Goal: Transaction & Acquisition: Purchase product/service

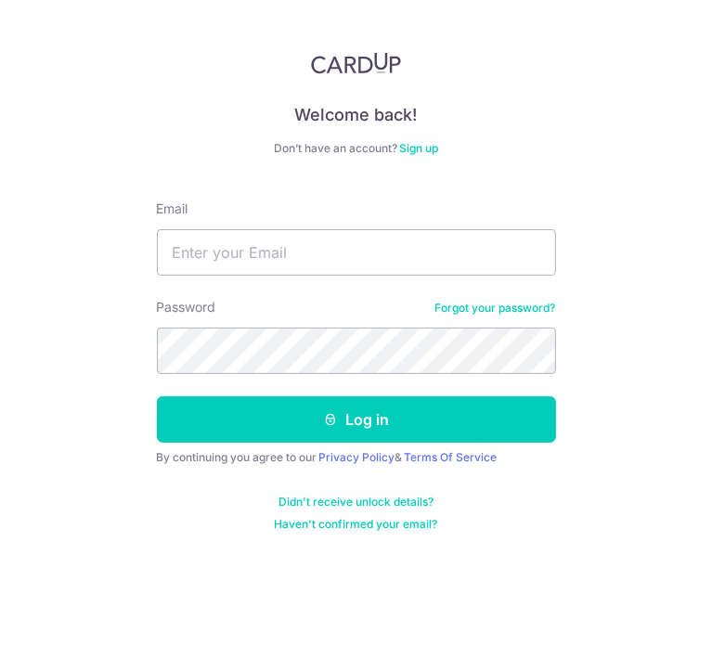
type input "[EMAIL_ADDRESS][PERSON_NAME][DOMAIN_NAME]"
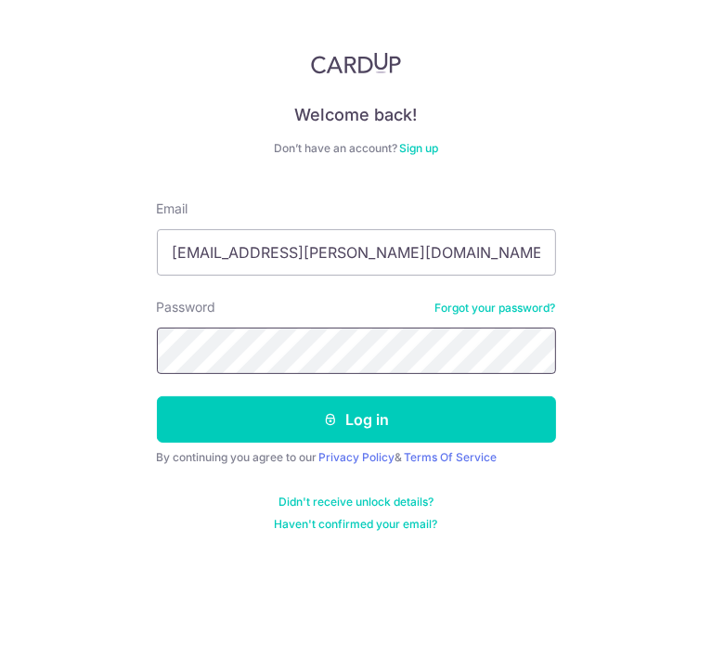
click at [157, 396] on button "Log in" at bounding box center [356, 419] width 399 height 46
click at [4, 207] on div "Welcome back! Don’t have an account? Sign up Email leeweizhen.ivan@gmail.com Pa…" at bounding box center [356, 322] width 712 height 645
click at [0, 372] on html "Welcome back! Don’t have an account? Sign up Email leeweizhen.ivan@gmail.com Pa…" at bounding box center [356, 322] width 712 height 645
click at [157, 396] on button "Log in" at bounding box center [356, 419] width 399 height 46
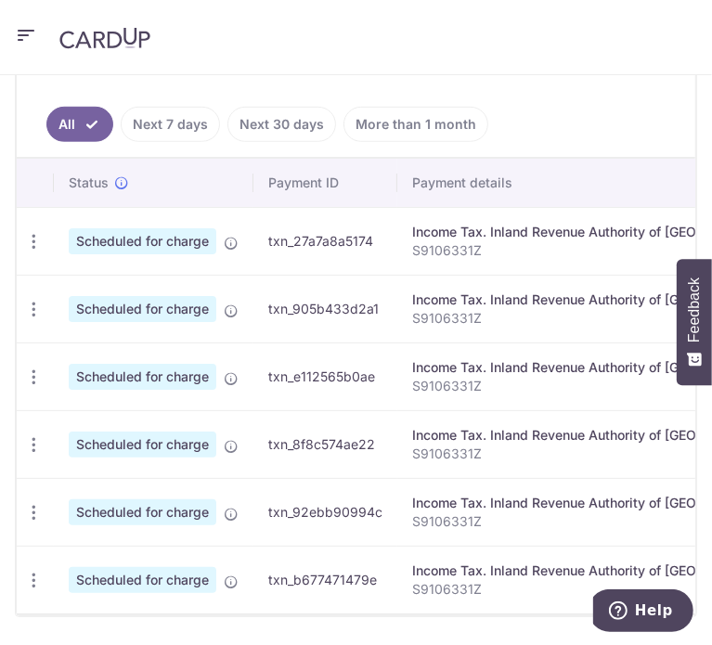
scroll to position [705, 0]
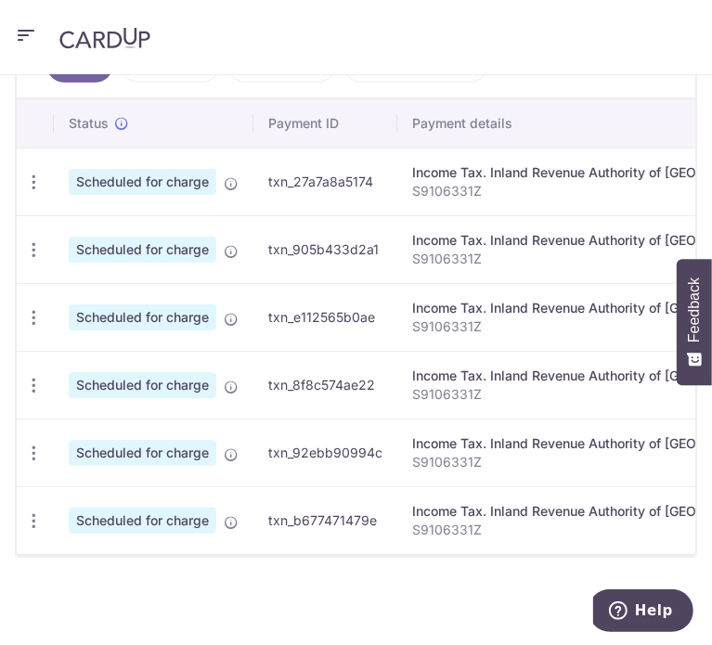
click at [45, 17] on header at bounding box center [356, 37] width 712 height 75
click at [26, 30] on icon "button" at bounding box center [26, 35] width 22 height 23
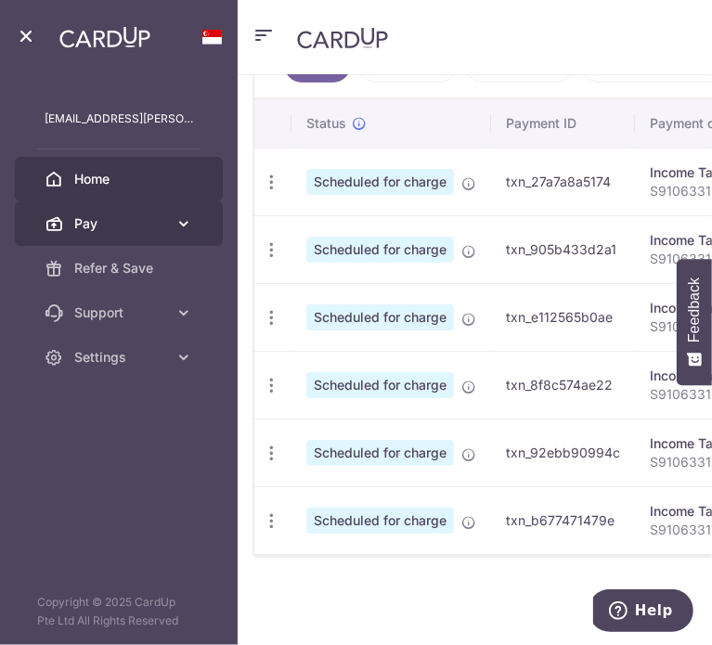
click at [129, 225] on span "Pay" at bounding box center [120, 223] width 93 height 19
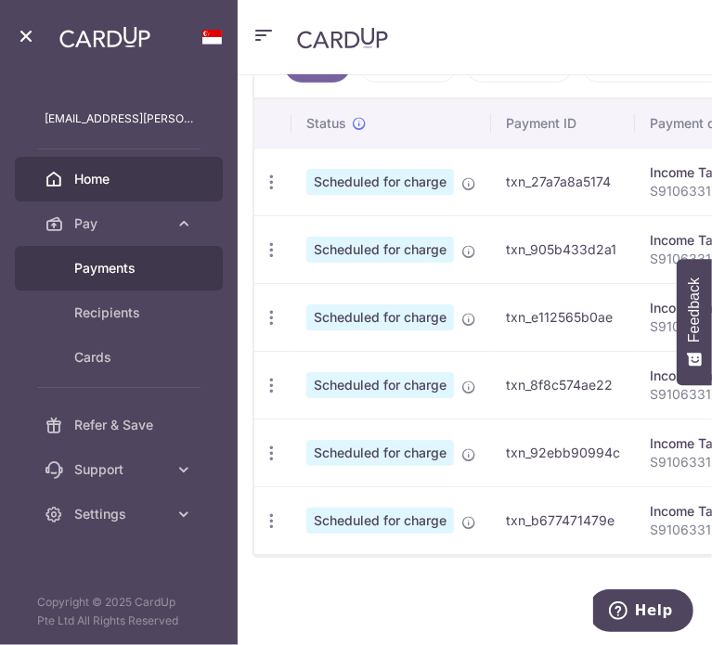
click at [136, 278] on link "Payments" at bounding box center [119, 268] width 208 height 45
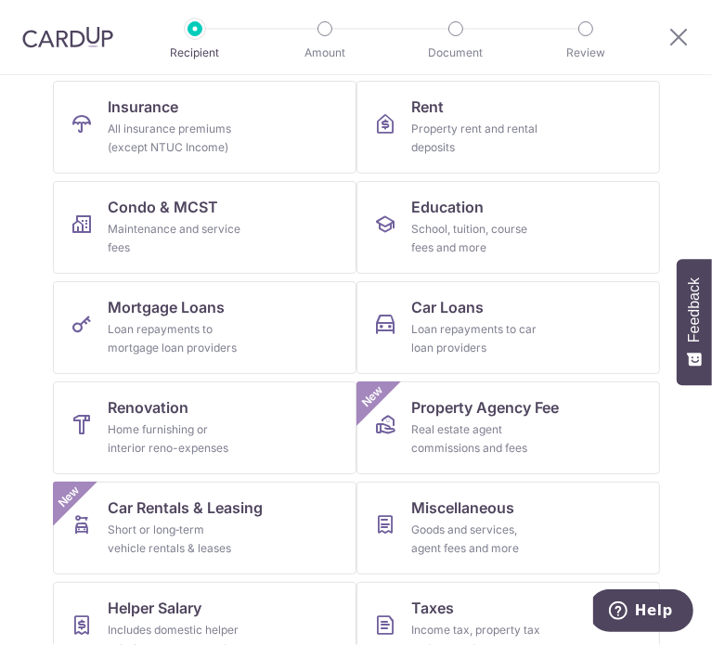
scroll to position [278, 0]
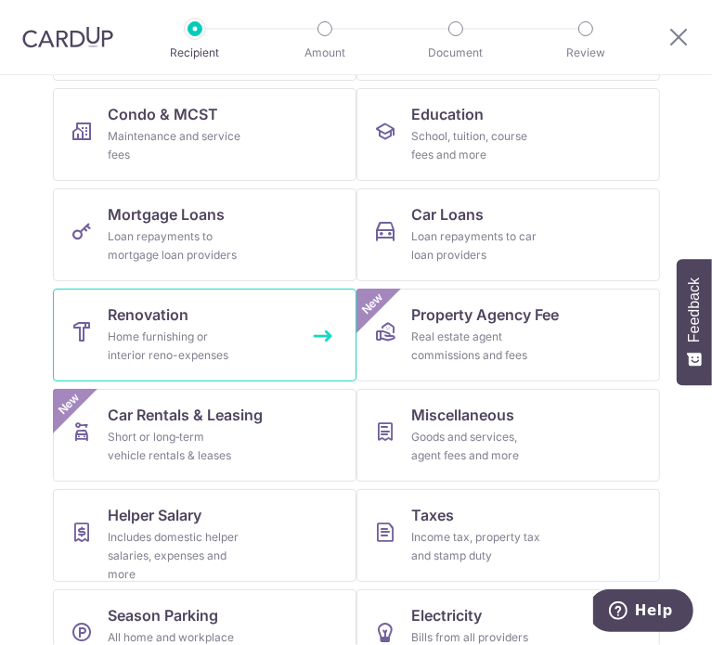
click at [166, 313] on span "Renovation" at bounding box center [149, 314] width 81 height 22
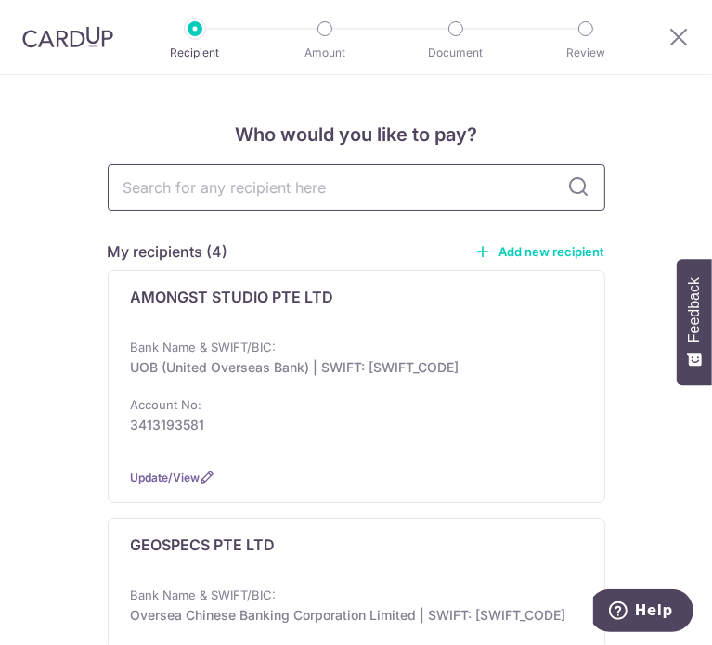
click at [264, 184] on input "text" at bounding box center [356, 187] width 497 height 46
type input "Type 0"
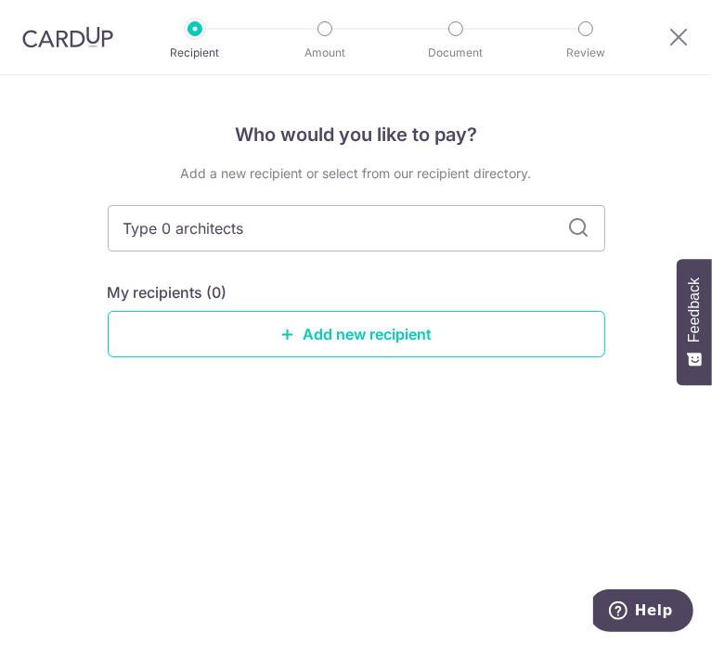
type input "Type 0 architects"
drag, startPoint x: 245, startPoint y: 229, endPoint x: 106, endPoint y: 240, distance: 139.6
click at [108, 240] on input "Type 0 architects" at bounding box center [356, 228] width 497 height 46
type input "Type 0"
click at [310, 297] on div "My recipients (0)" at bounding box center [356, 292] width 497 height 22
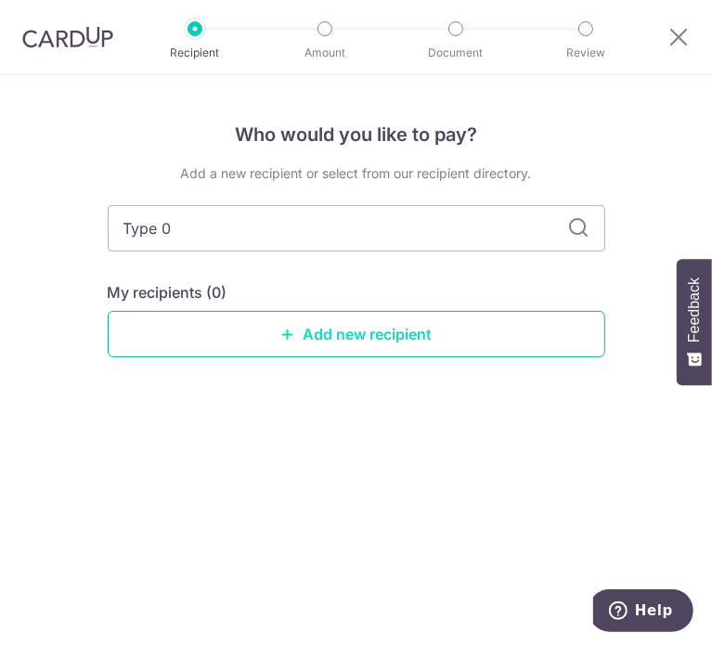
click at [327, 336] on link "Add new recipient" at bounding box center [356, 334] width 497 height 46
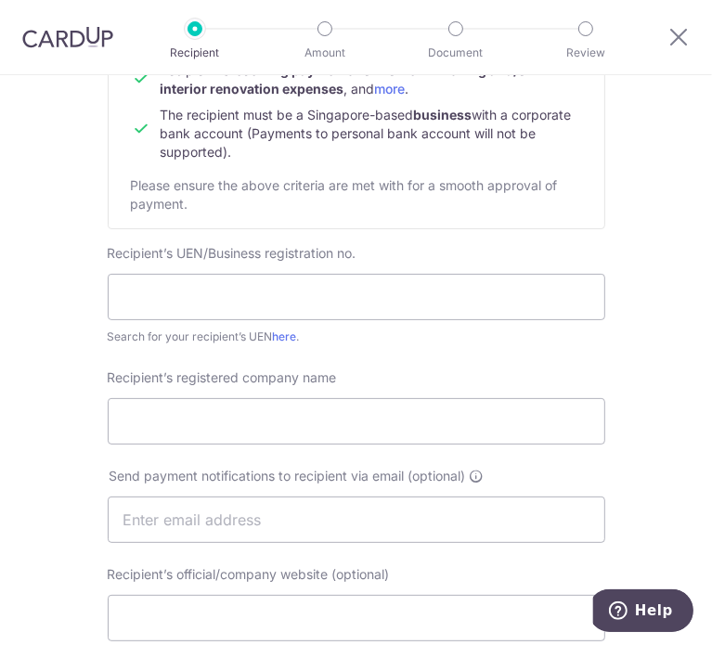
scroll to position [278, 0]
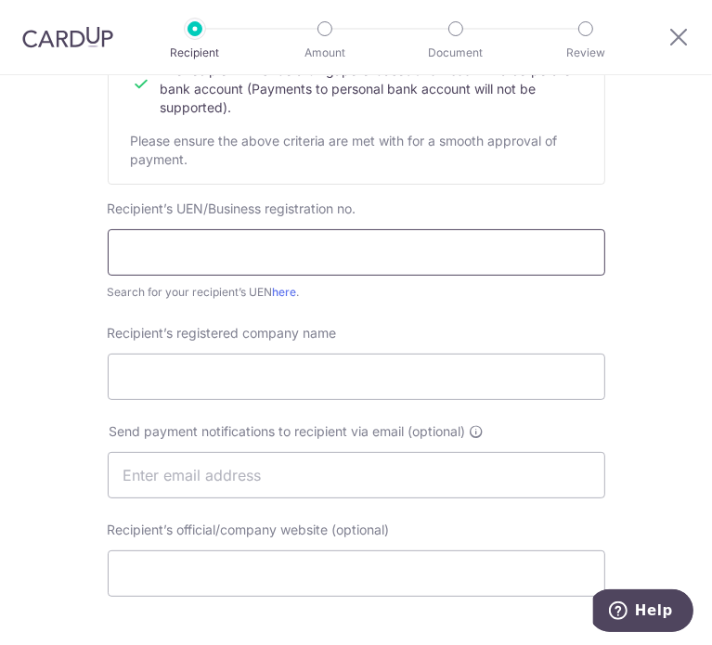
click at [358, 259] on input "text" at bounding box center [356, 252] width 497 height 46
click at [627, 300] on div "Who would you like to pay? Your recipient does not need a CardUp account to rec…" at bounding box center [356, 546] width 712 height 1498
click at [584, 318] on form "Recipient’s company details Recipient is receiving payments for home furnishing…" at bounding box center [356, 581] width 497 height 1251
click at [291, 288] on link "here" at bounding box center [285, 292] width 24 height 14
click at [407, 228] on div "Recipient’s UEN/Business registration no. Search for your recipient’s UEN here ." at bounding box center [356, 251] width 497 height 102
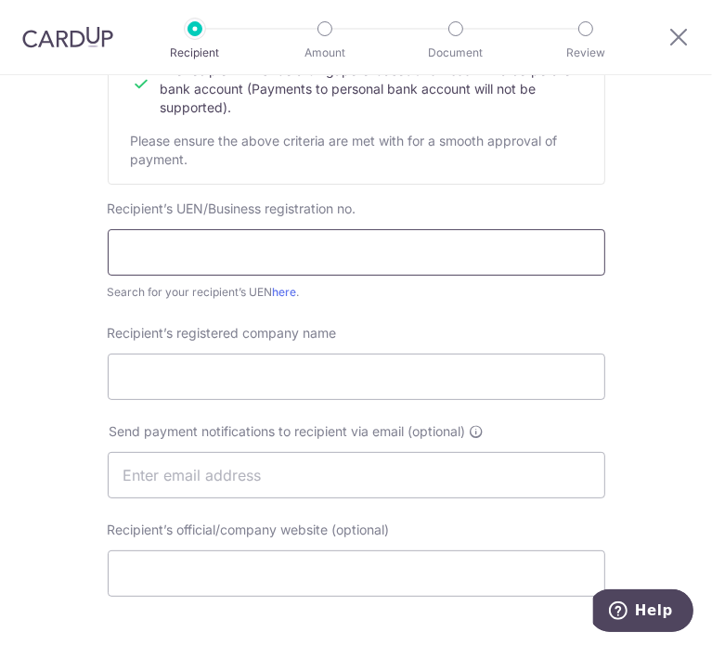
click at [412, 248] on input "text" at bounding box center [356, 252] width 497 height 46
paste input "53388472A"
type input "53388472A"
click at [672, 337] on div "Who would you like to pay? Your recipient does not need a CardUp account to rec…" at bounding box center [356, 546] width 712 height 1498
click at [403, 381] on input "Recipient’s registered company name" at bounding box center [356, 377] width 497 height 46
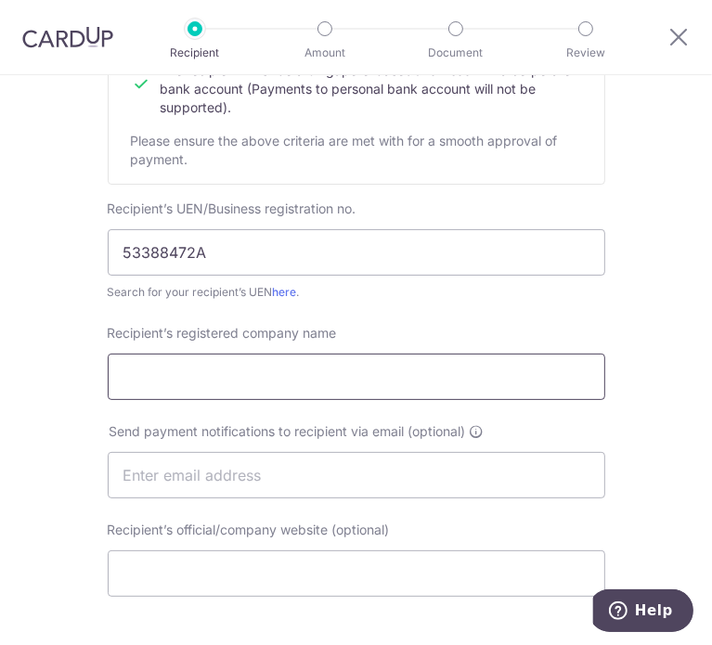
paste input "TYPE 0 ARCHITECTS"
type input "TYPE 0 ARCHITECTS"
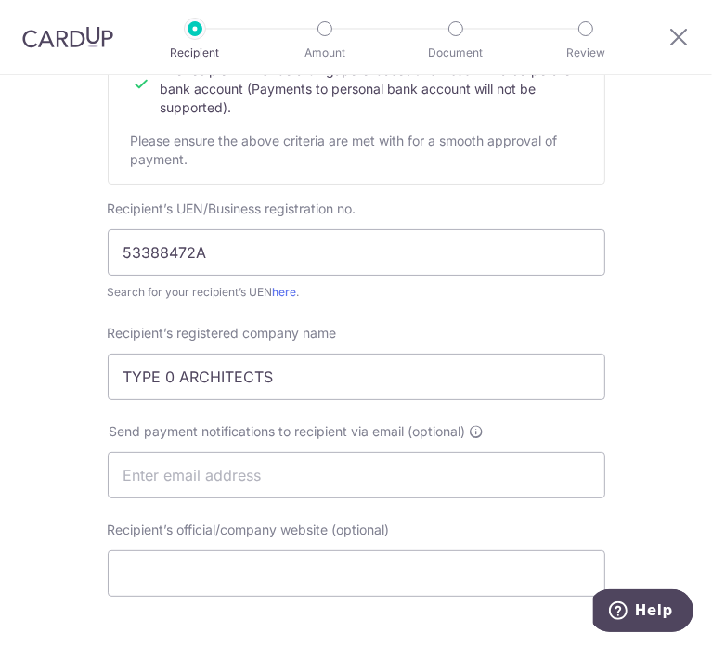
click at [574, 314] on form "Recipient’s company details Recipient is receiving payments for home furnishing…" at bounding box center [356, 581] width 497 height 1251
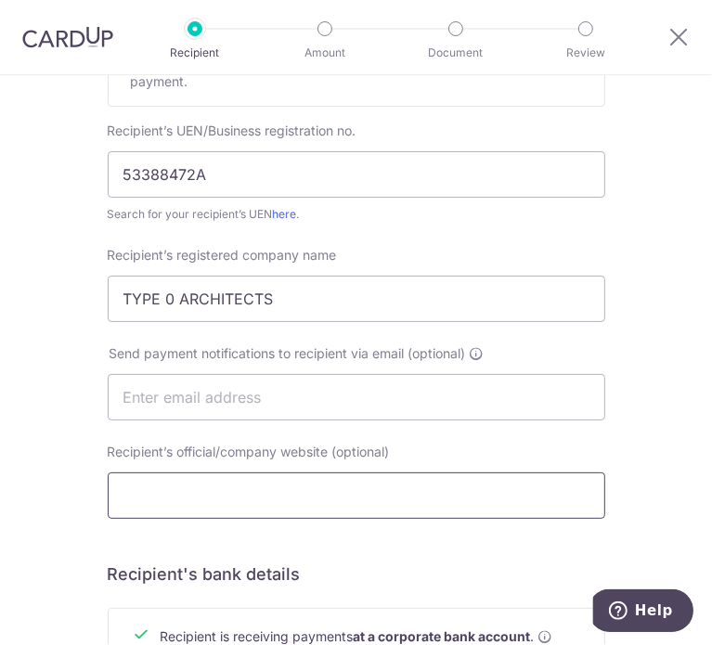
scroll to position [464, 0]
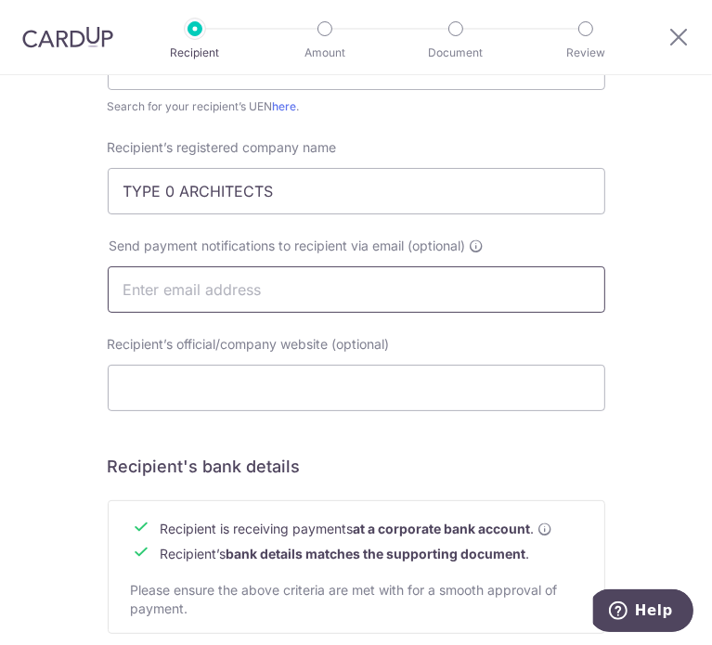
click at [278, 282] on input "text" at bounding box center [356, 289] width 497 height 46
click at [647, 382] on div "Who would you like to pay? Your recipient does not need a CardUp account to rec…" at bounding box center [356, 360] width 712 height 1498
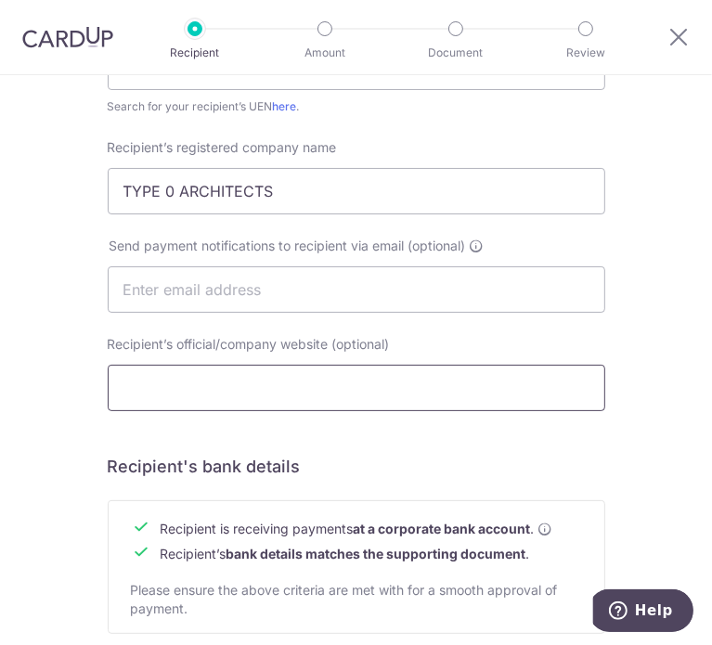
click at [415, 405] on input "Recipient’s official/company website (optional)" at bounding box center [356, 388] width 497 height 46
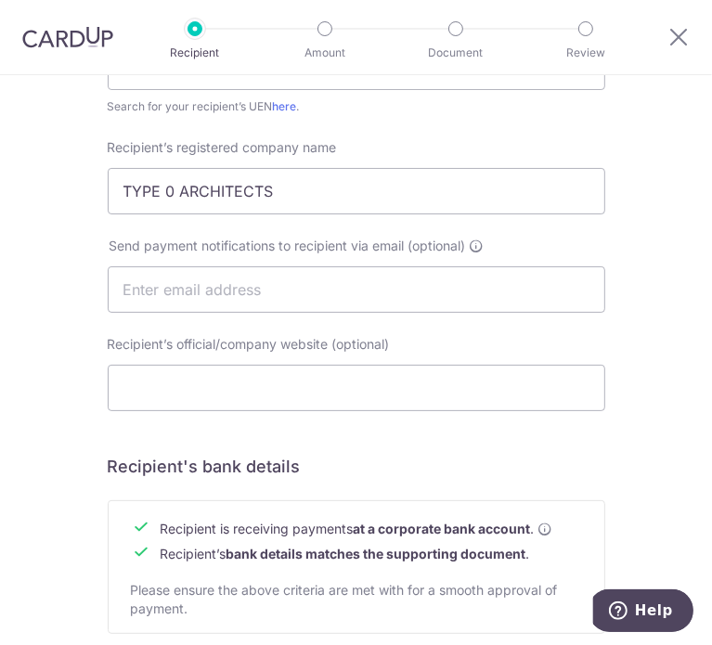
click at [441, 453] on form "Recipient’s company details Recipient is receiving payments for home furnishing…" at bounding box center [356, 396] width 497 height 1251
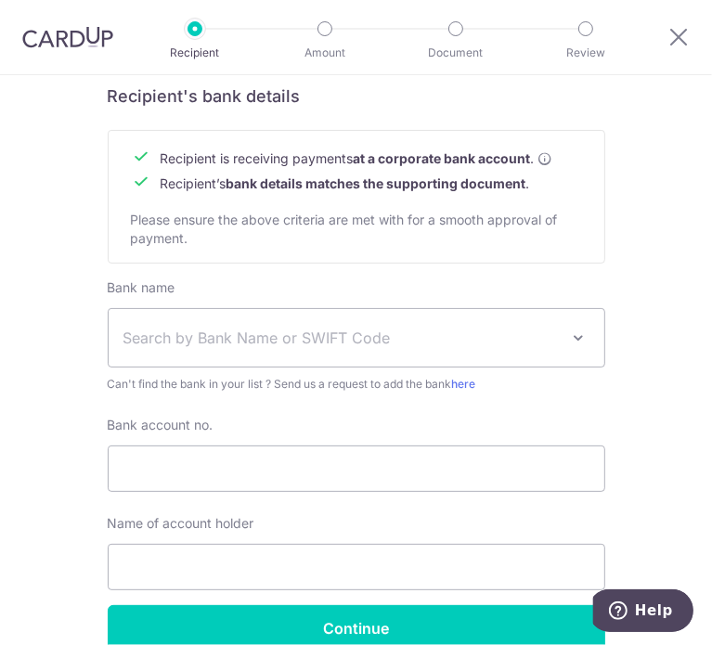
scroll to position [835, 0]
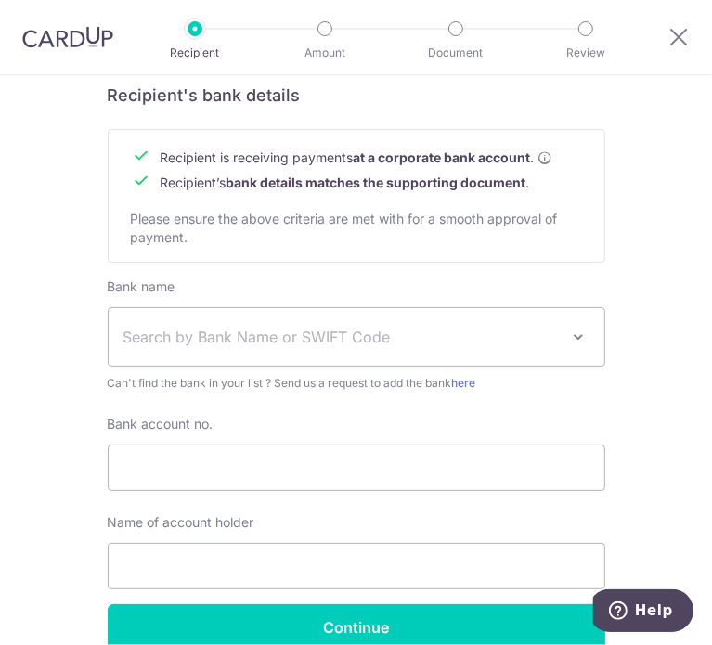
click at [391, 344] on span "Search by Bank Name or SWIFT Code" at bounding box center [341, 337] width 436 height 22
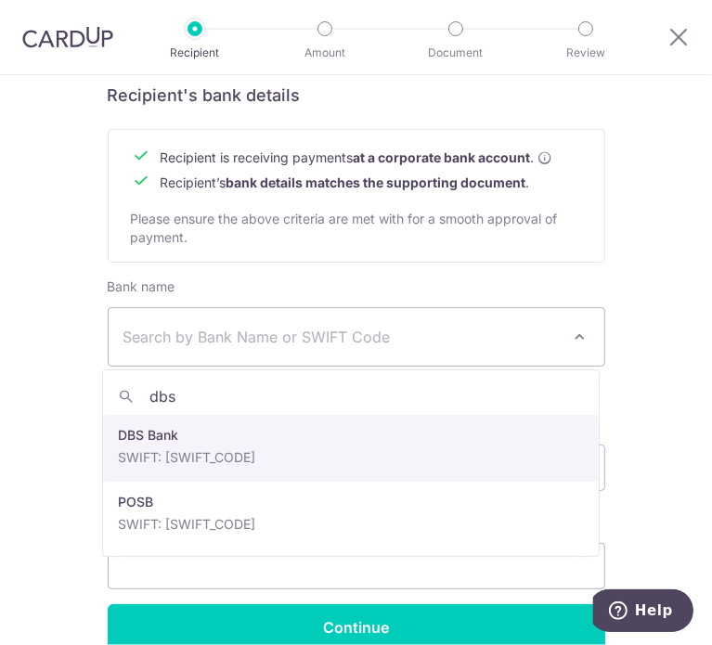
type input "dbs"
select select "6"
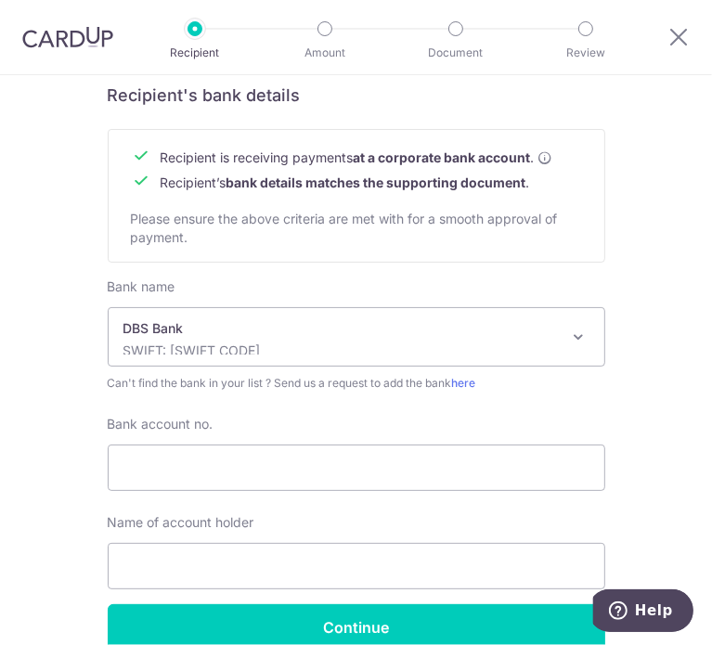
click at [579, 395] on div "Bank name Select Bank UBS AG ANEXT BANK PTE LTD Australia & New Zealand Banking…" at bounding box center [356, 440] width 497 height 327
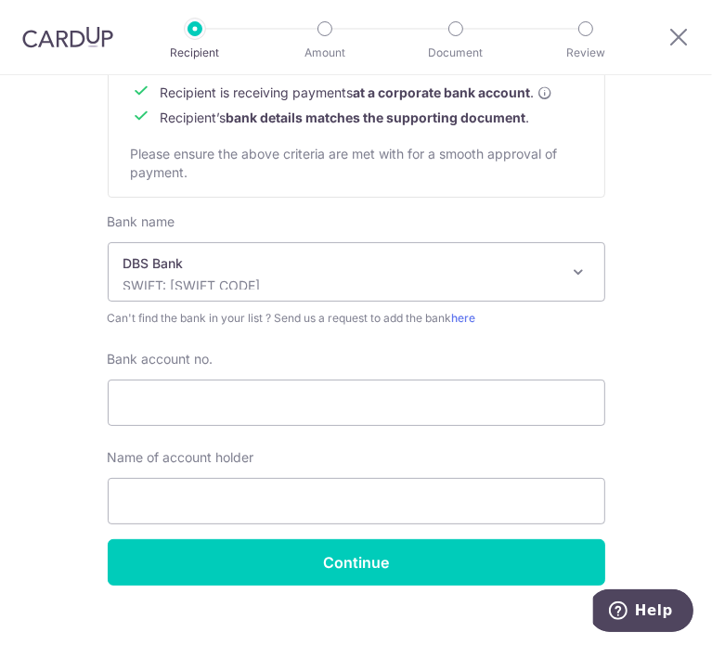
scroll to position [927, 0]
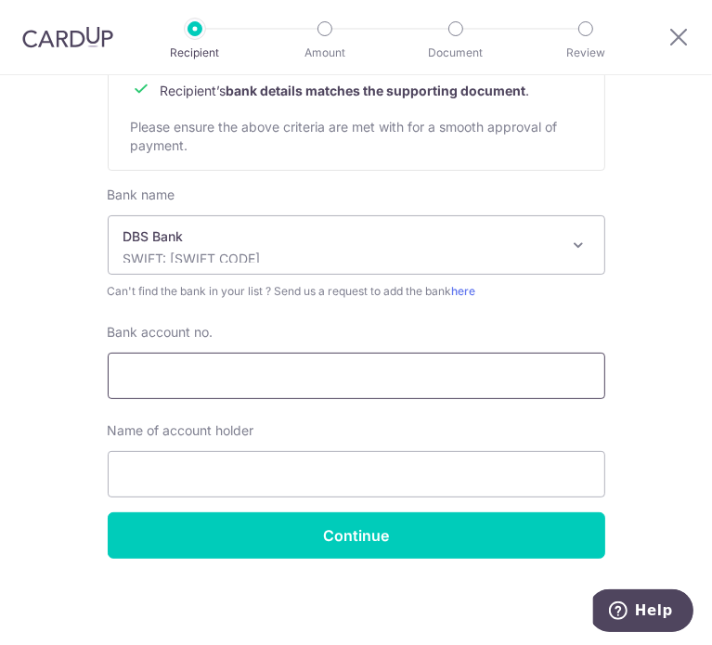
click at [475, 378] on input "Bank account no." at bounding box center [356, 376] width 497 height 46
type input "0720065611"
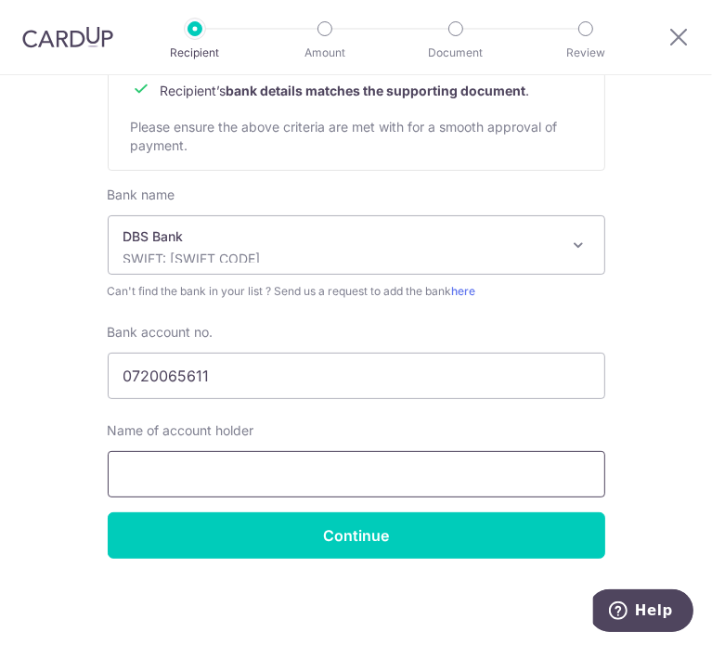
click at [290, 461] on input "text" at bounding box center [356, 474] width 497 height 46
type input "TYPE 0 ARCHITECTS"
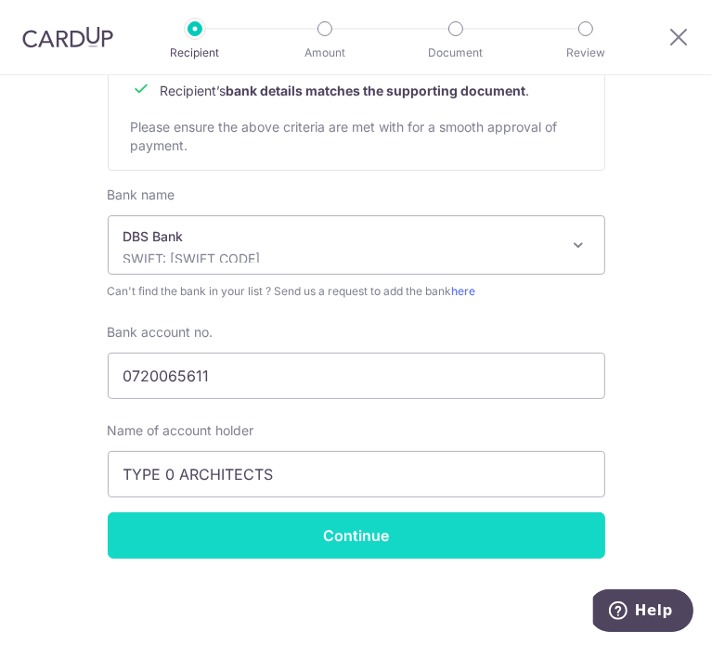
click at [394, 553] on input "Continue" at bounding box center [356, 535] width 497 height 46
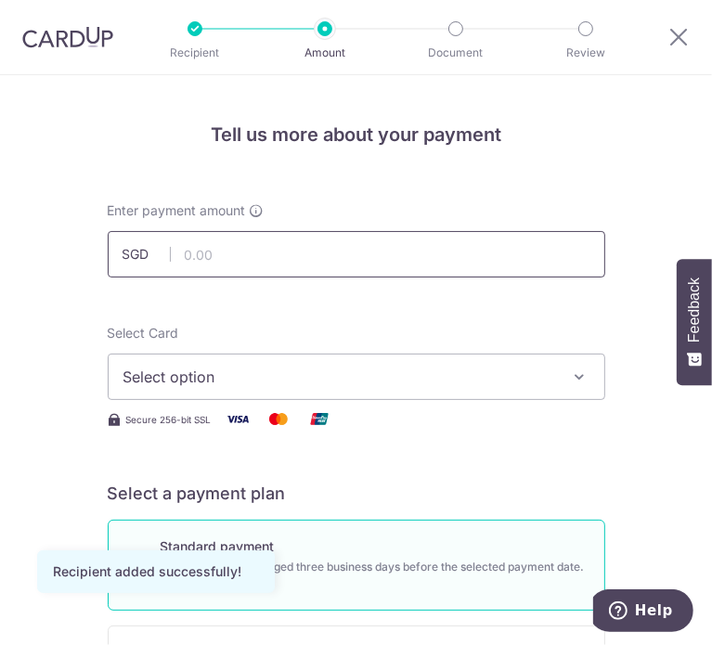
click at [267, 264] on input "text" at bounding box center [356, 254] width 497 height 46
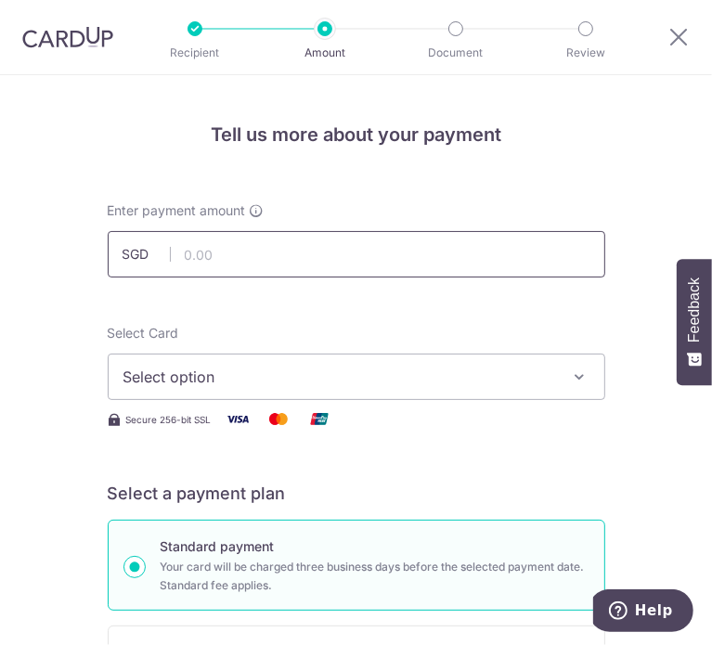
click at [197, 264] on input "text" at bounding box center [356, 254] width 497 height 46
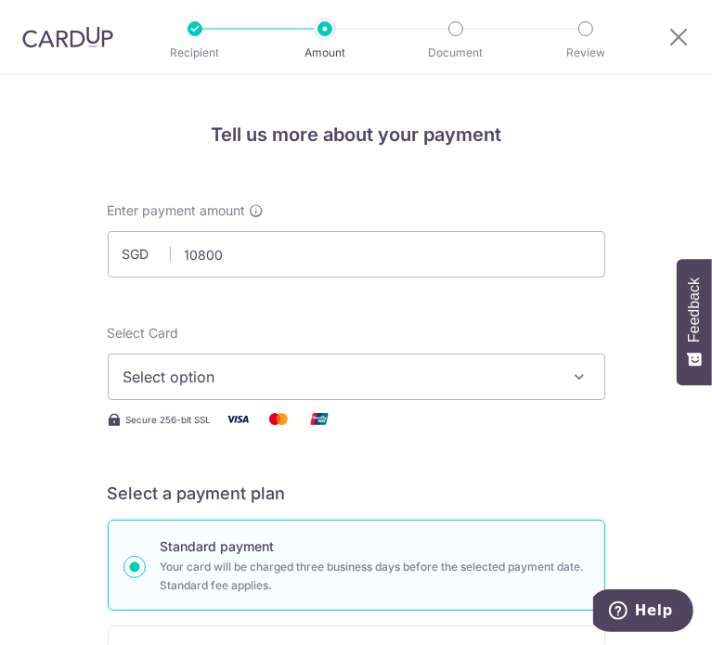
type input "10,800.00"
click at [392, 378] on span "Select option" at bounding box center [343, 377] width 440 height 22
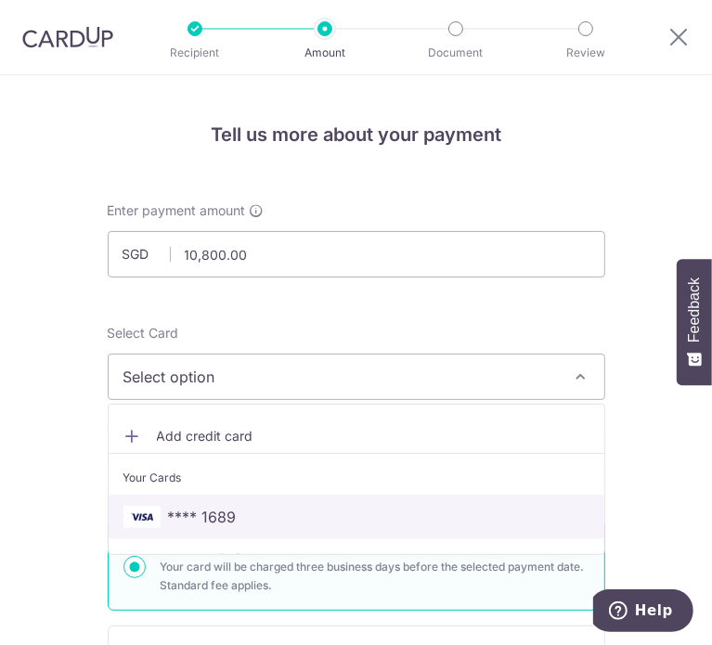
click at [353, 502] on link "**** 1689" at bounding box center [357, 517] width 496 height 45
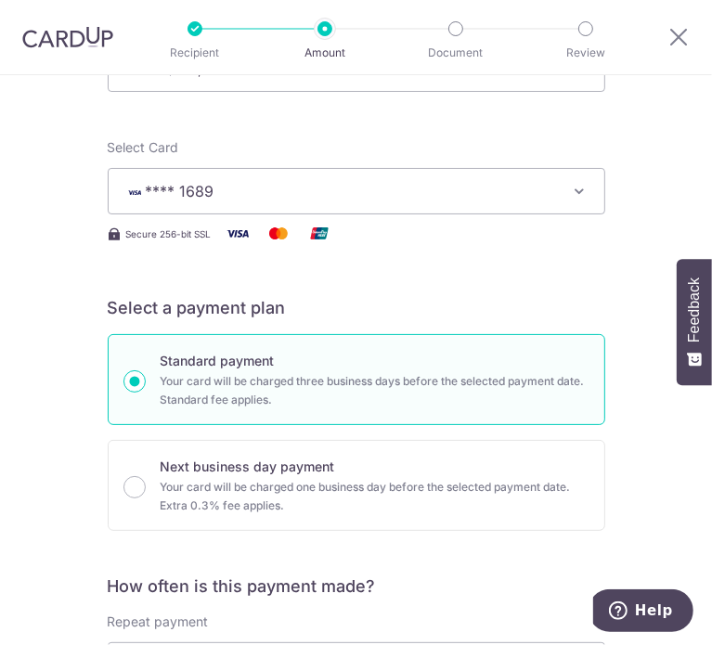
scroll to position [650, 0]
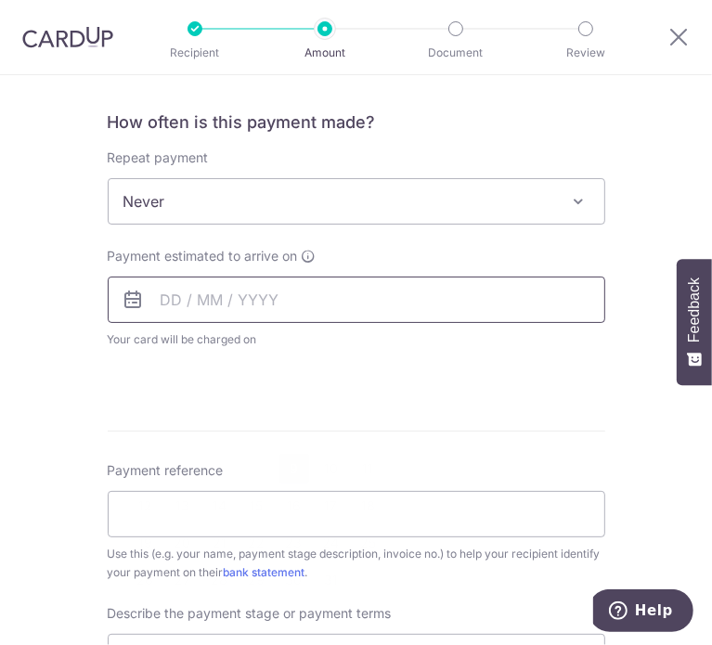
click at [278, 306] on input "text" at bounding box center [356, 300] width 497 height 46
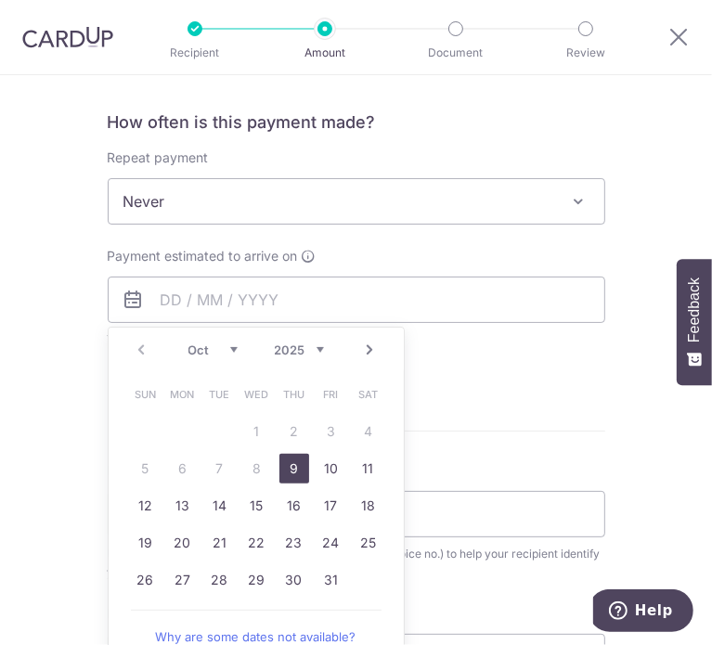
click at [290, 471] on link "9" at bounding box center [294, 469] width 30 height 30
type input "[DATE]"
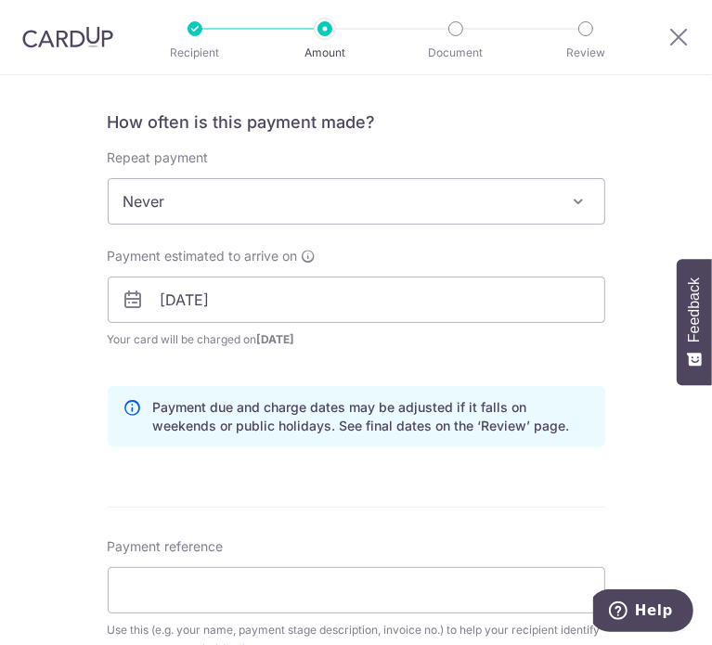
click at [644, 442] on div "Tell us more about your payment Enter payment amount SGD 10,800.00 10800.00 Rec…" at bounding box center [356, 361] width 712 height 1871
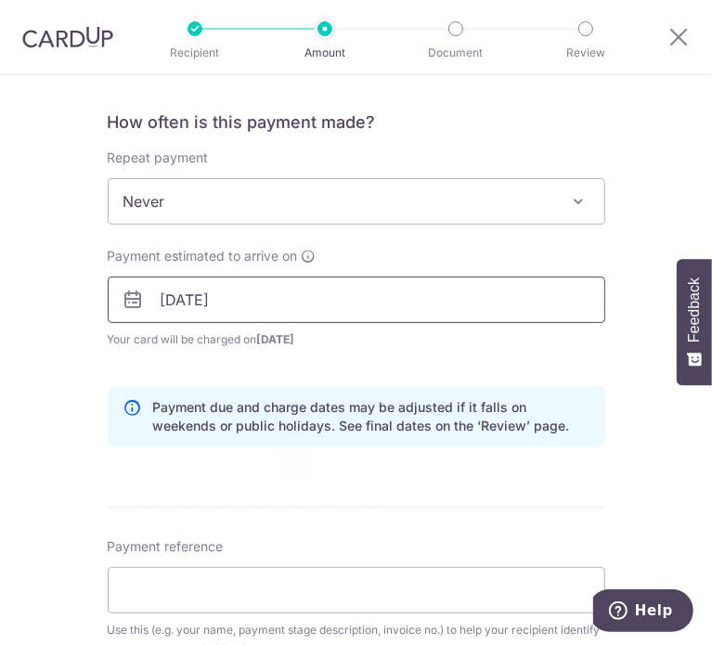
click at [484, 311] on input "[DATE]" at bounding box center [356, 300] width 497 height 46
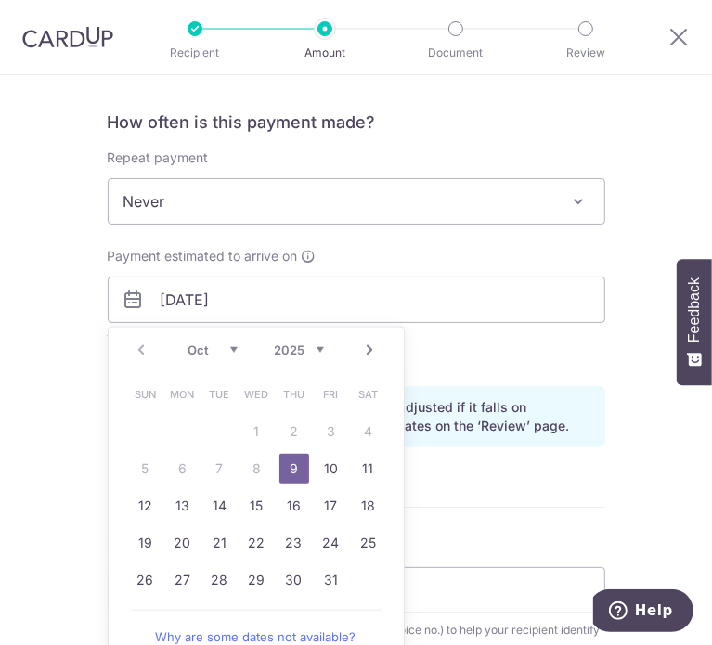
click at [280, 463] on link "9" at bounding box center [294, 469] width 30 height 30
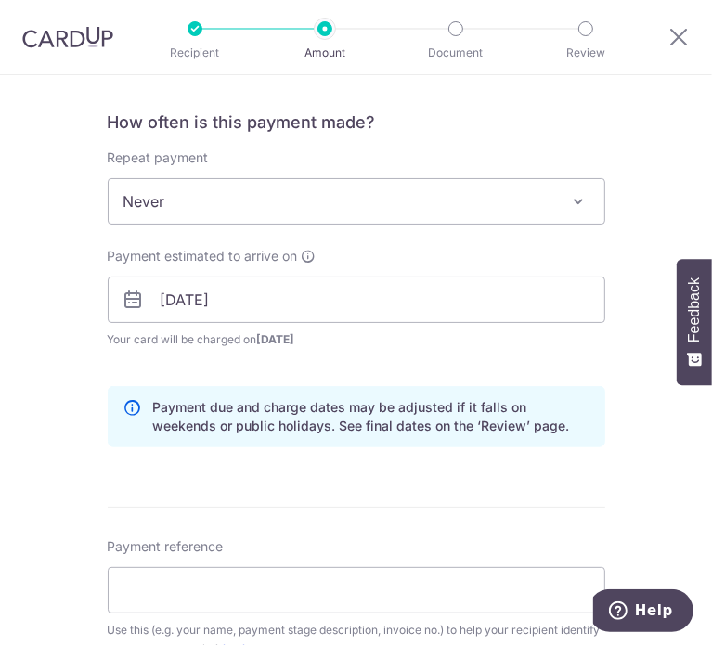
click at [371, 471] on form "Enter payment amount SGD 10,800.00 10800.00 Recipient added successfully! Selec…" at bounding box center [356, 380] width 497 height 1657
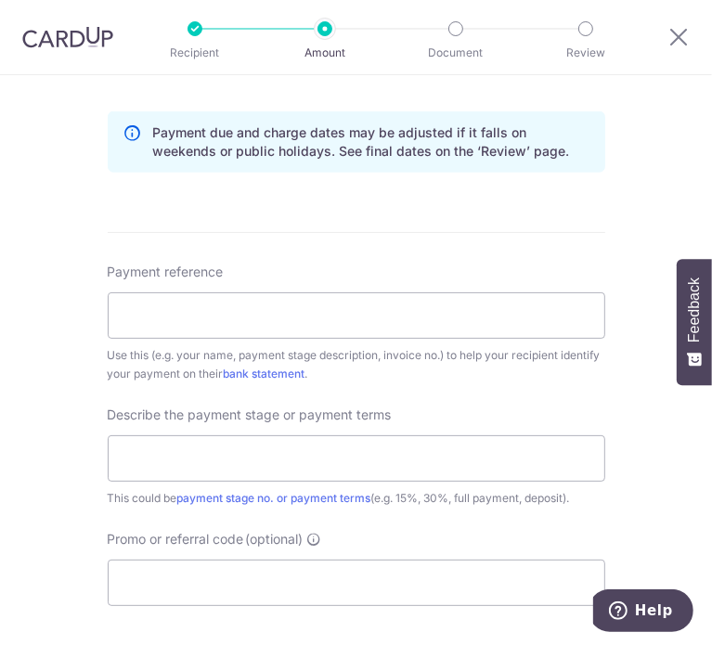
scroll to position [928, 0]
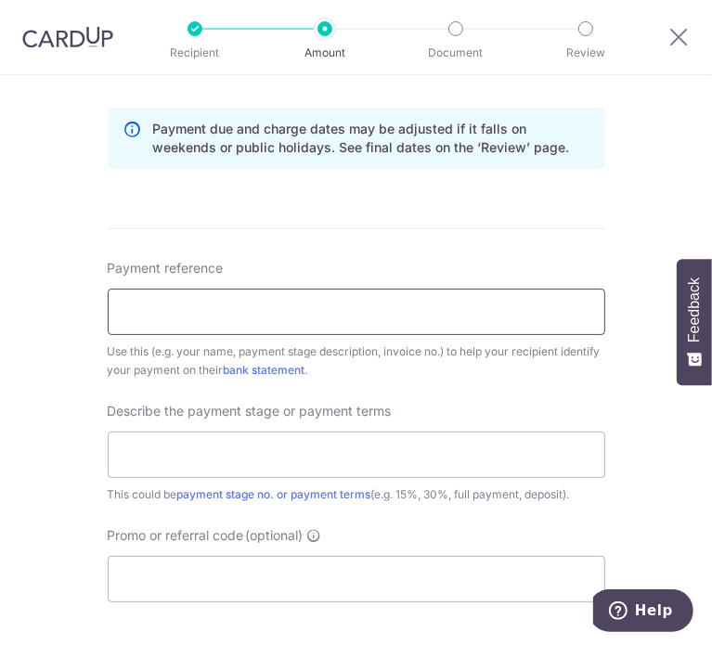
click at [256, 297] on input "Payment reference" at bounding box center [356, 312] width 497 height 46
type input "2025091501"
click at [530, 217] on form "Enter payment amount SGD 10,800.00 10800.00 Recipient added successfully! Selec…" at bounding box center [356, 101] width 497 height 1657
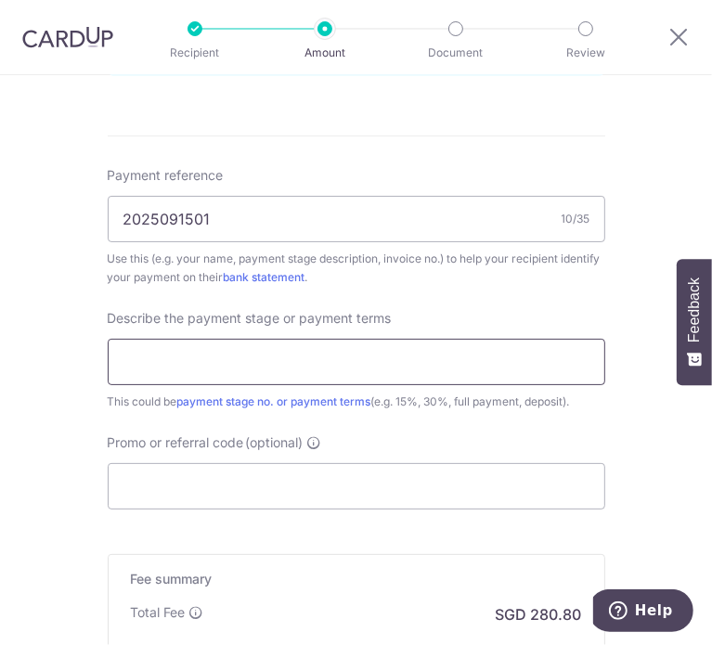
click at [324, 348] on input "text" at bounding box center [356, 362] width 497 height 46
click at [482, 359] on input "text" at bounding box center [356, 362] width 497 height 46
click at [588, 321] on div "Describe the payment stage or payment terms This could be payment stage no. or …" at bounding box center [356, 360] width 497 height 102
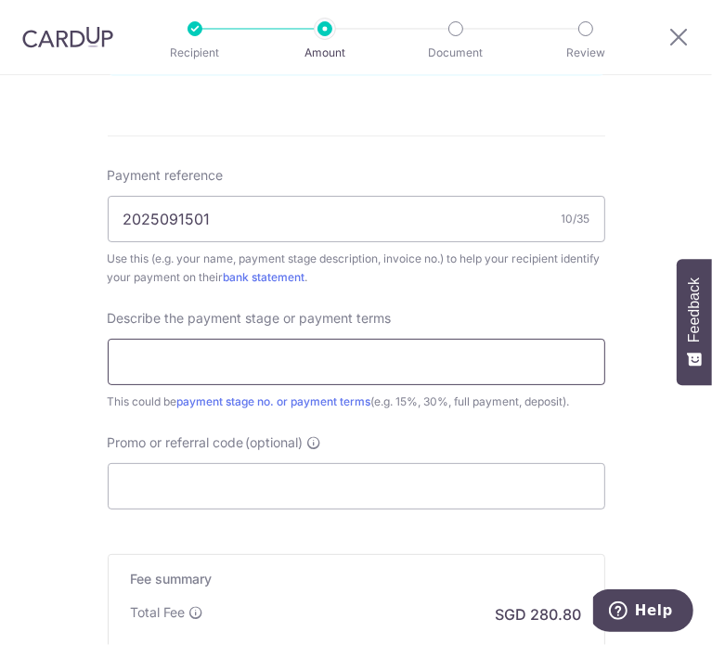
click at [538, 356] on input "text" at bounding box center [356, 362] width 497 height 46
type input "Ful"
type input "Full"
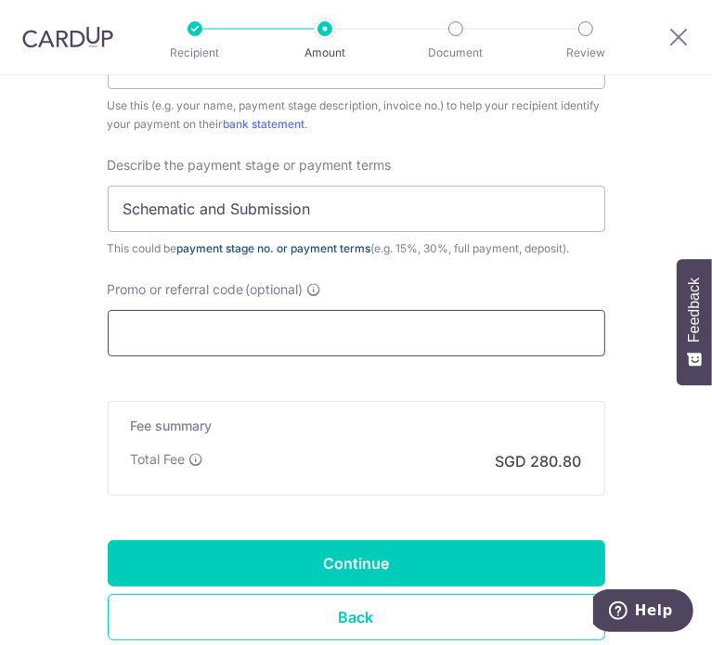
scroll to position [1206, 0]
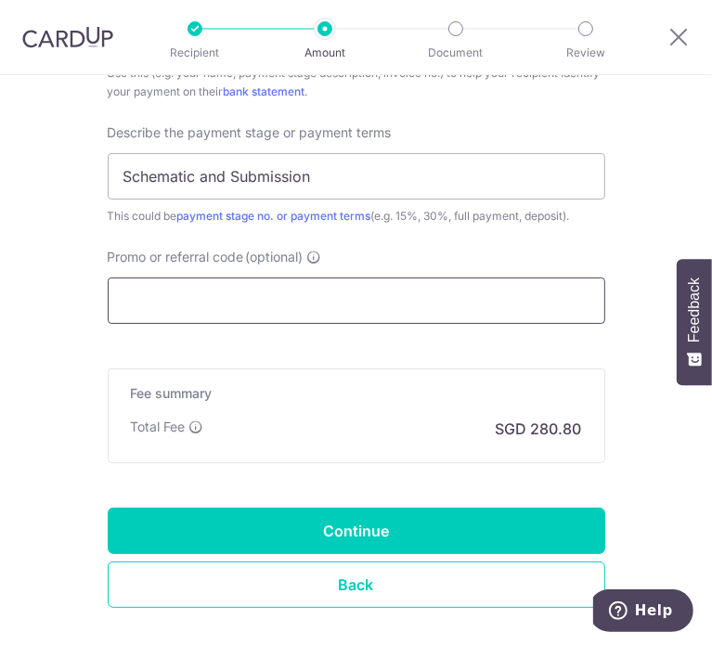
click at [372, 277] on input "Promo or referral code (optional)" at bounding box center [356, 300] width 497 height 46
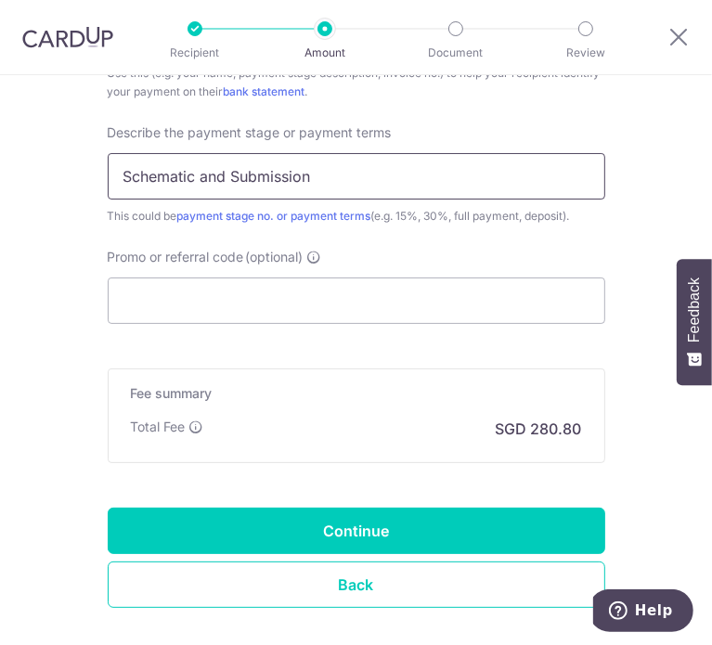
click at [195, 177] on input "Schematic and Submission" at bounding box center [356, 176] width 497 height 46
type input "Schematic Design and URA Submission"
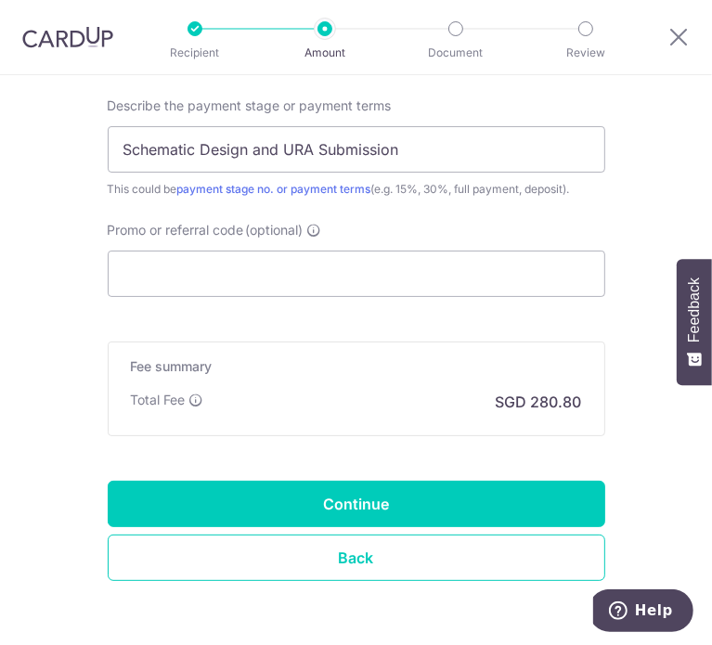
scroll to position [1204, 0]
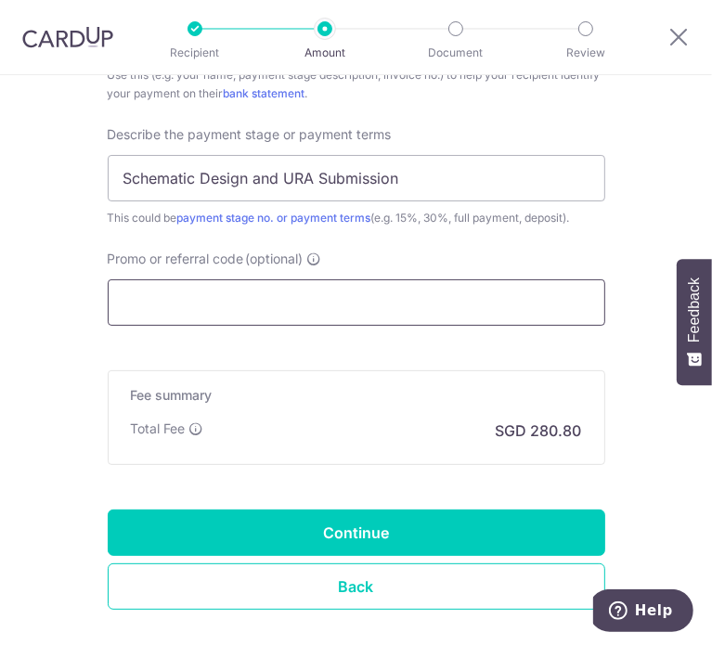
click at [293, 315] on input "Promo or referral code (optional)" at bounding box center [356, 302] width 497 height 46
paste input "RENO25ONE"
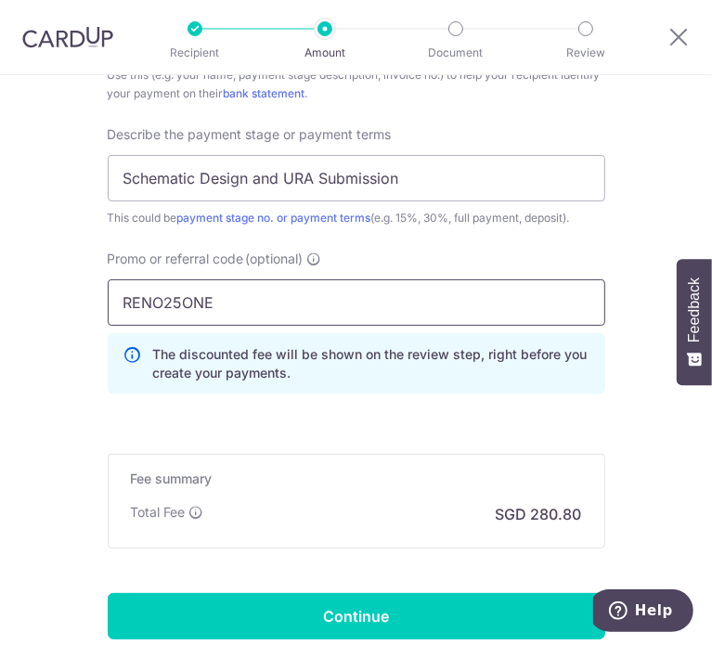
type input "RENO25ONE"
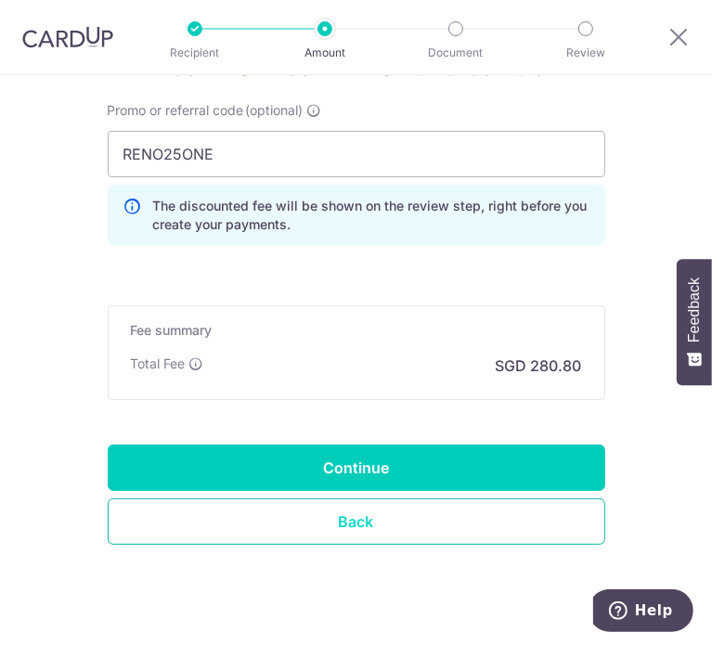
scroll to position [1381, 0]
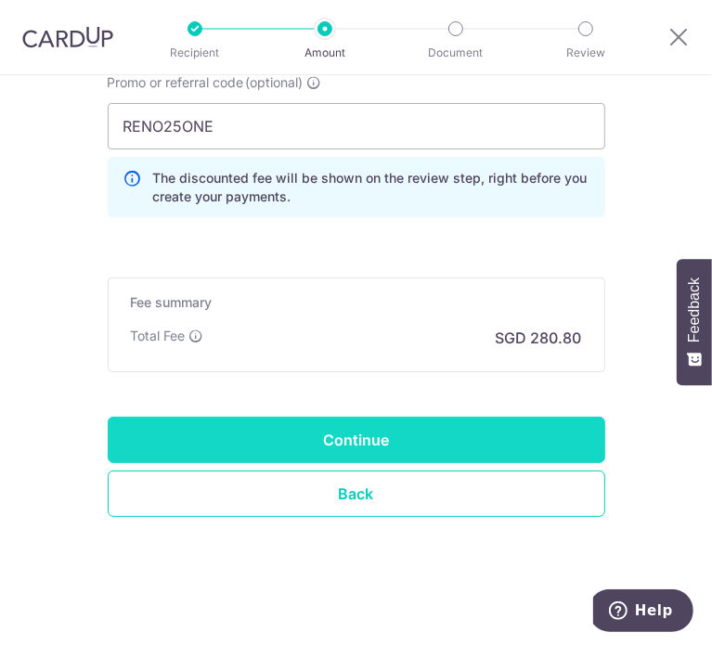
click at [345, 444] on input "Continue" at bounding box center [356, 440] width 497 height 46
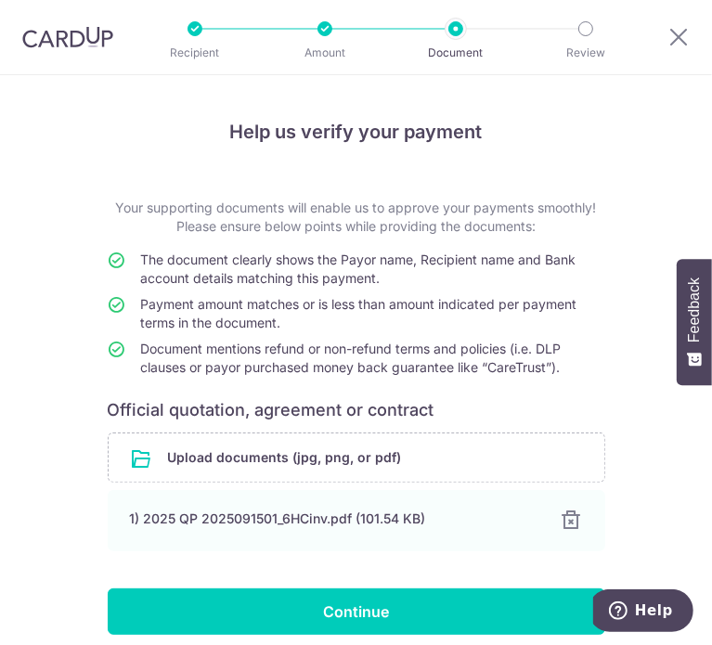
scroll to position [78, 0]
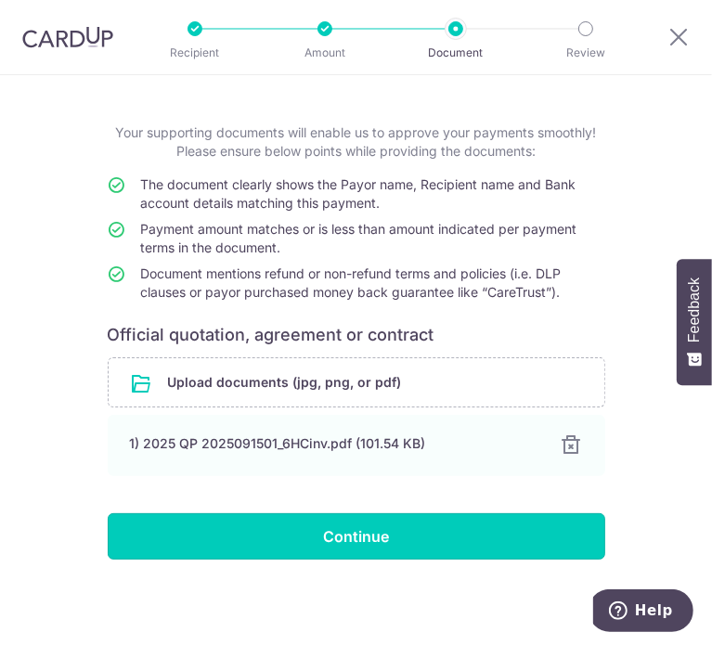
click at [421, 542] on input "Continue" at bounding box center [356, 536] width 497 height 46
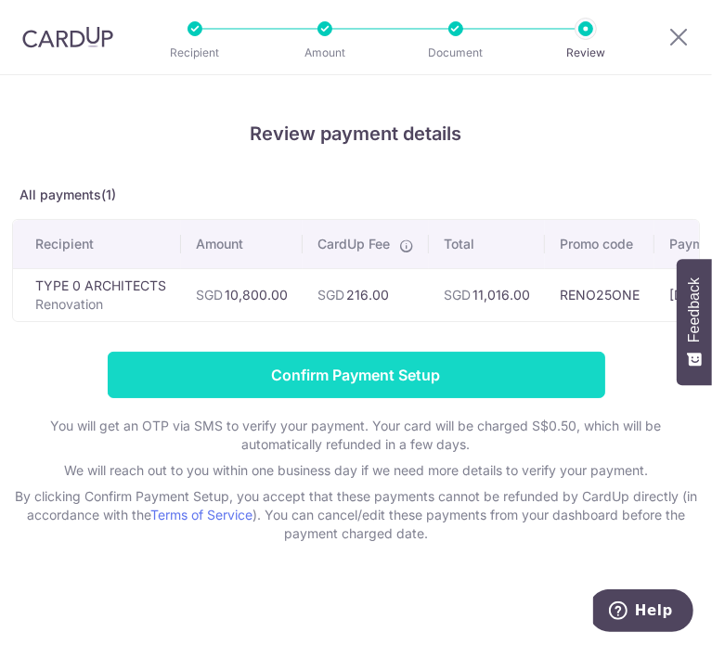
click at [330, 389] on input "Confirm Payment Setup" at bounding box center [356, 375] width 497 height 46
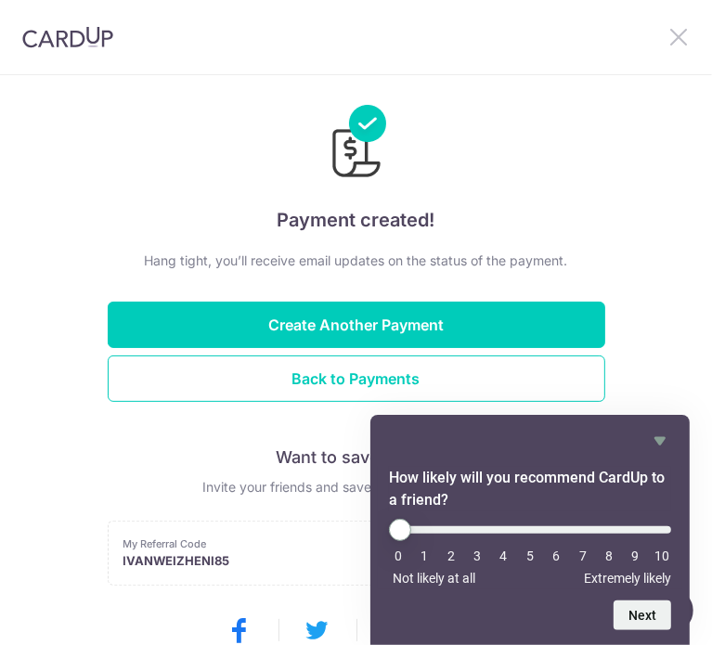
click at [686, 37] on icon at bounding box center [678, 36] width 22 height 23
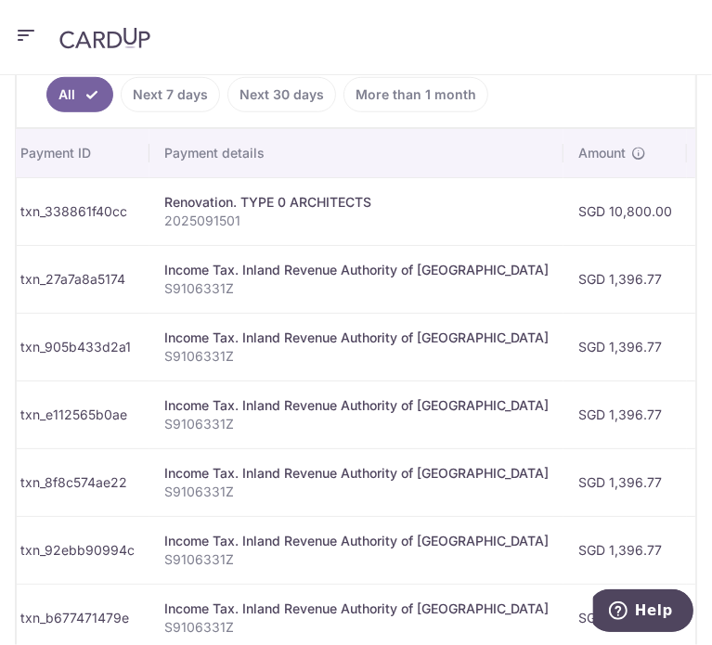
scroll to position [0, 781]
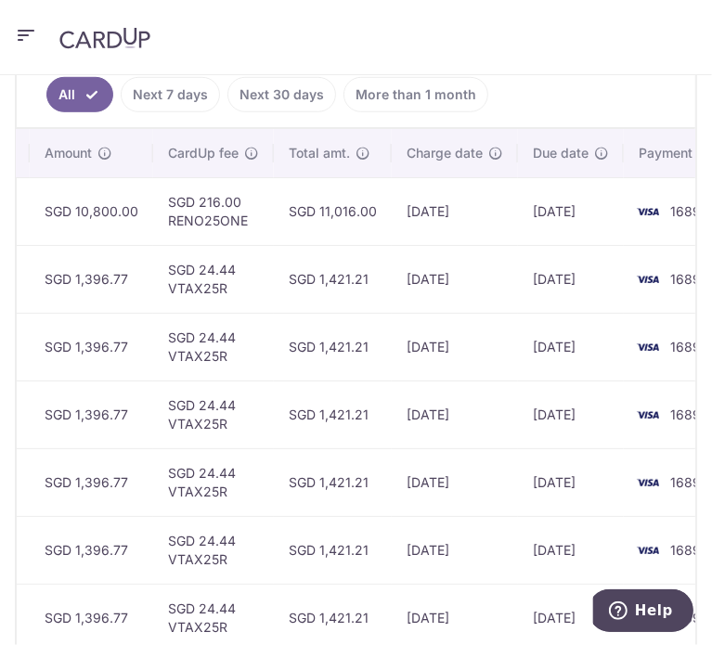
drag, startPoint x: 590, startPoint y: 196, endPoint x: 412, endPoint y: 209, distance: 178.6
click at [412, 209] on tr "Update payment Cancel payment Pending txn_338861f40cc Renovation. TYPE 0 ARCHIT…" at bounding box center [-1, 211] width 1529 height 68
click at [412, 209] on td "[DATE]" at bounding box center [455, 211] width 126 height 68
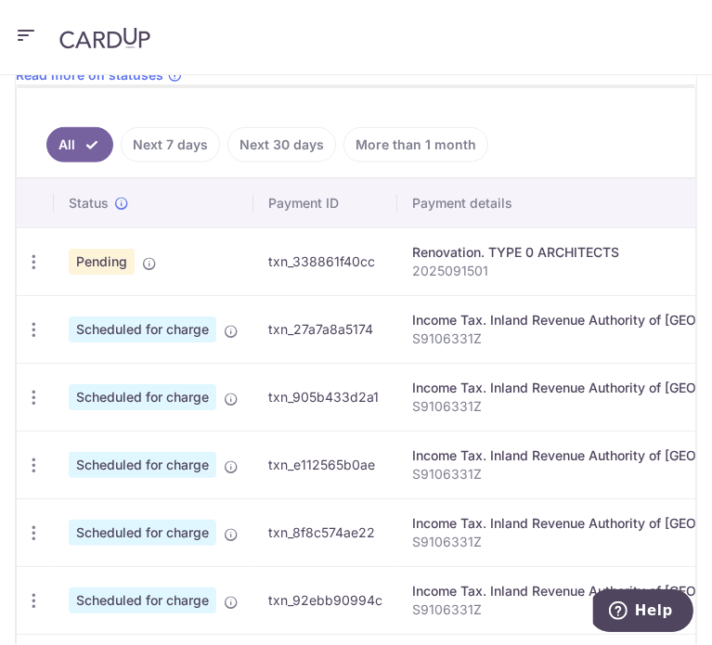
scroll to position [586, 0]
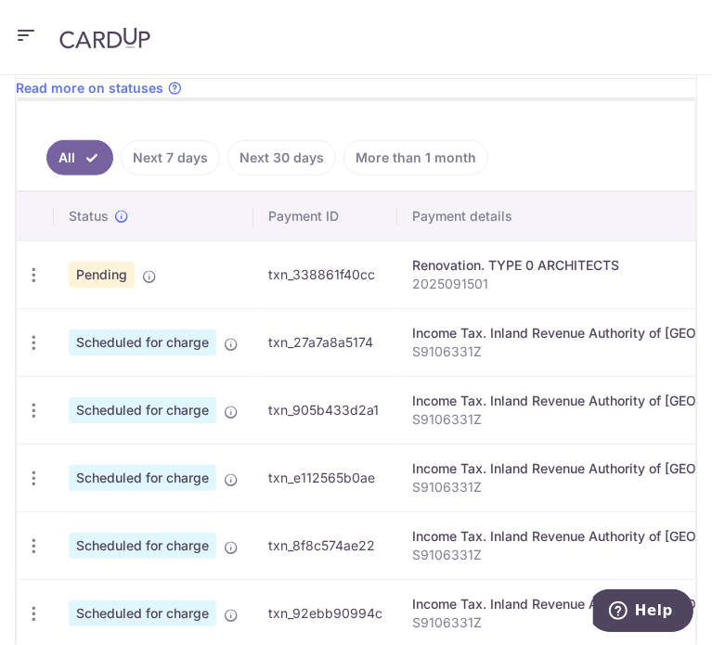
click at [353, 148] on link "More than 1 month" at bounding box center [415, 157] width 145 height 35
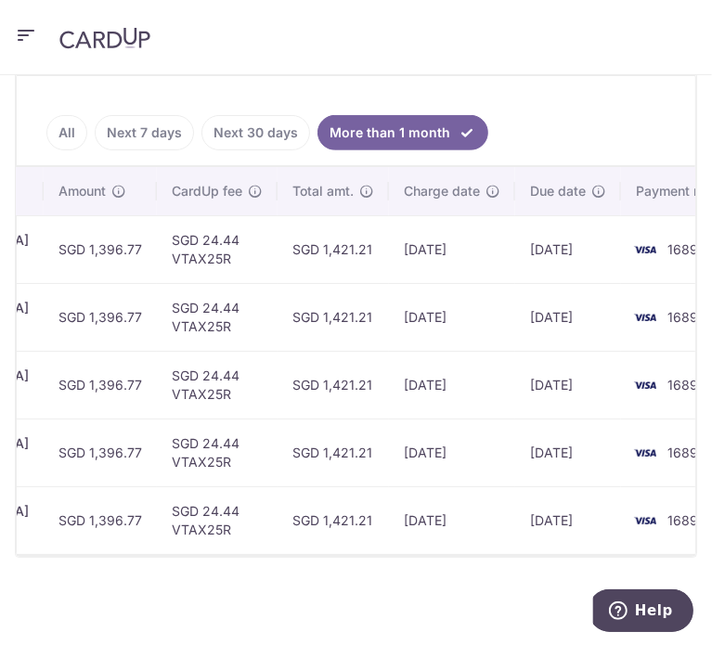
scroll to position [0, 0]
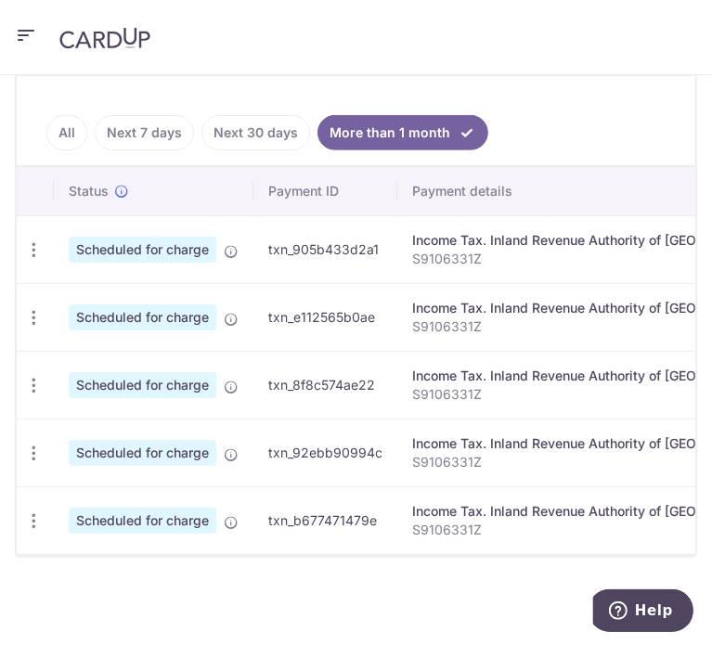
click at [22, 31] on icon "button" at bounding box center [26, 35] width 22 height 23
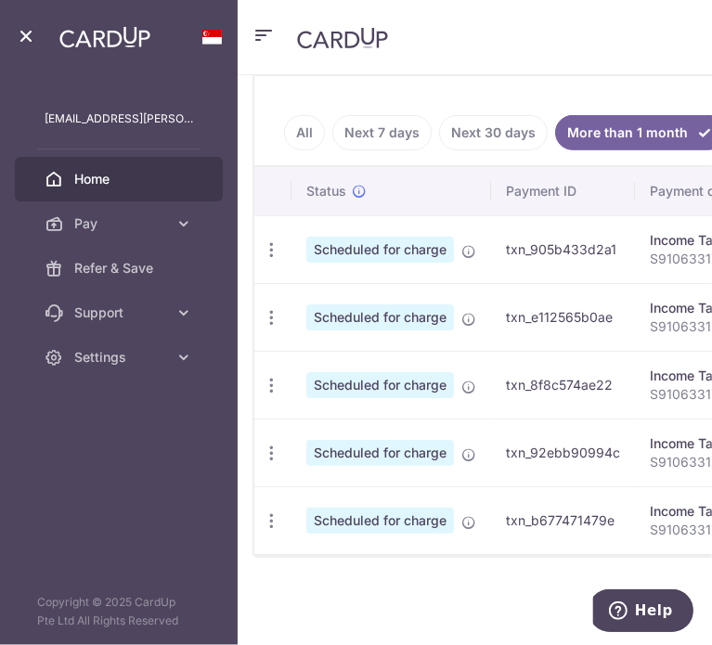
click at [126, 183] on span "Home" at bounding box center [133, 179] width 119 height 19
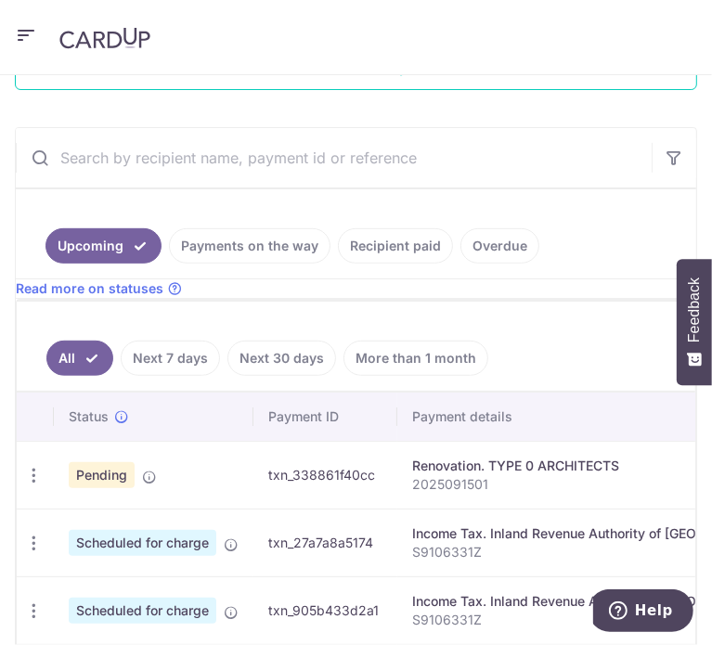
scroll to position [410, 0]
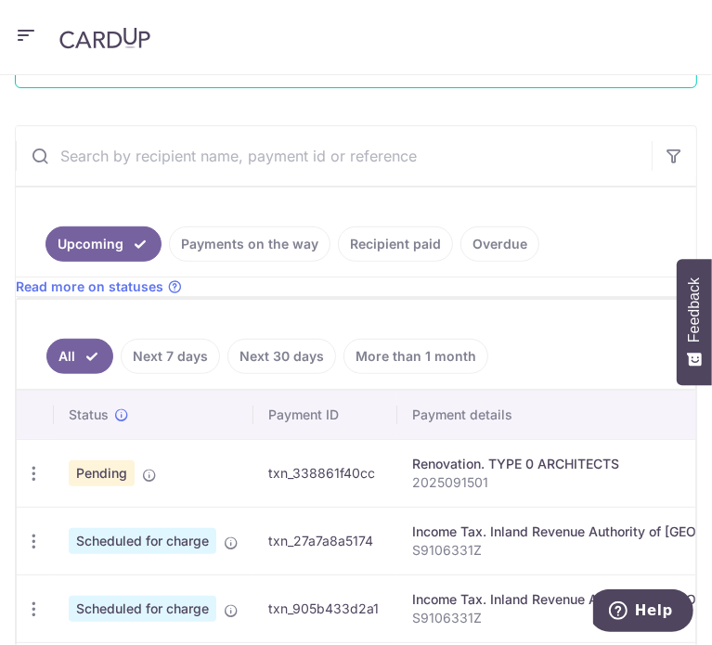
click at [367, 242] on link "Recipient paid" at bounding box center [395, 243] width 115 height 35
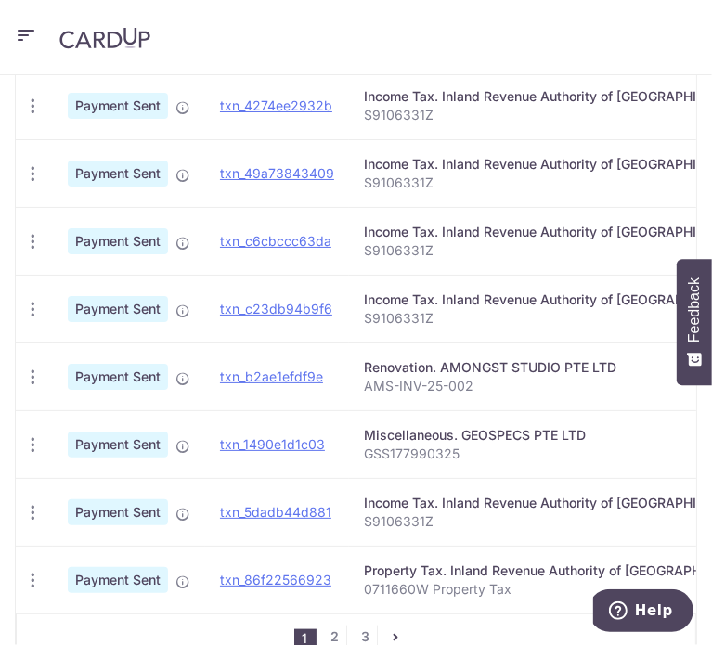
scroll to position [927, 0]
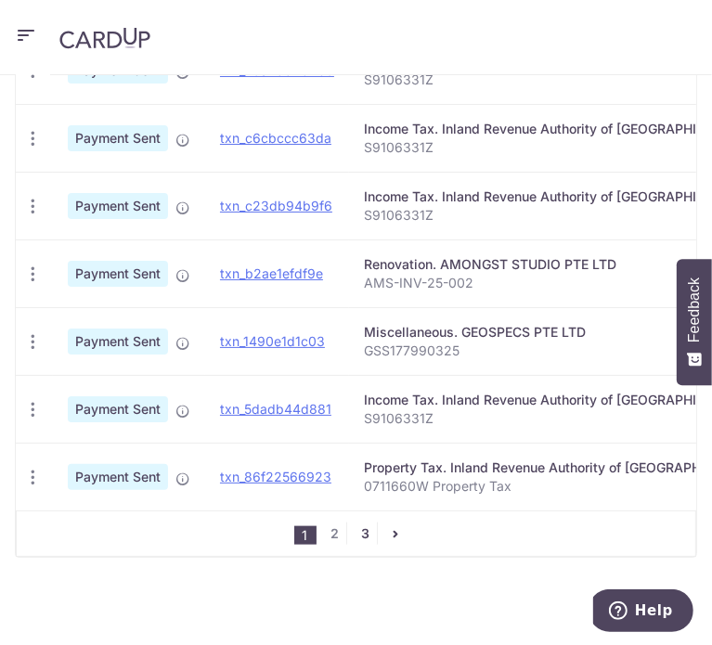
click at [356, 529] on link "3" at bounding box center [365, 533] width 22 height 22
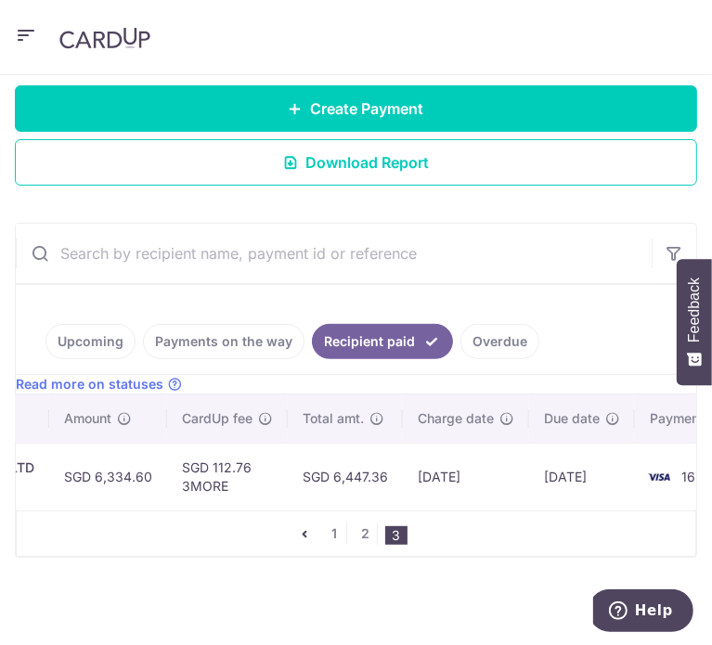
scroll to position [0, 592]
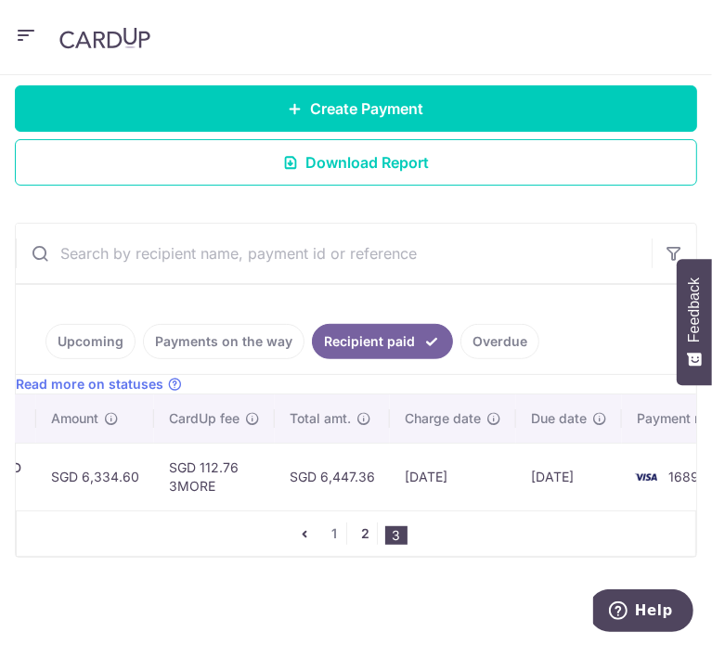
click at [357, 532] on link "2" at bounding box center [365, 533] width 22 height 22
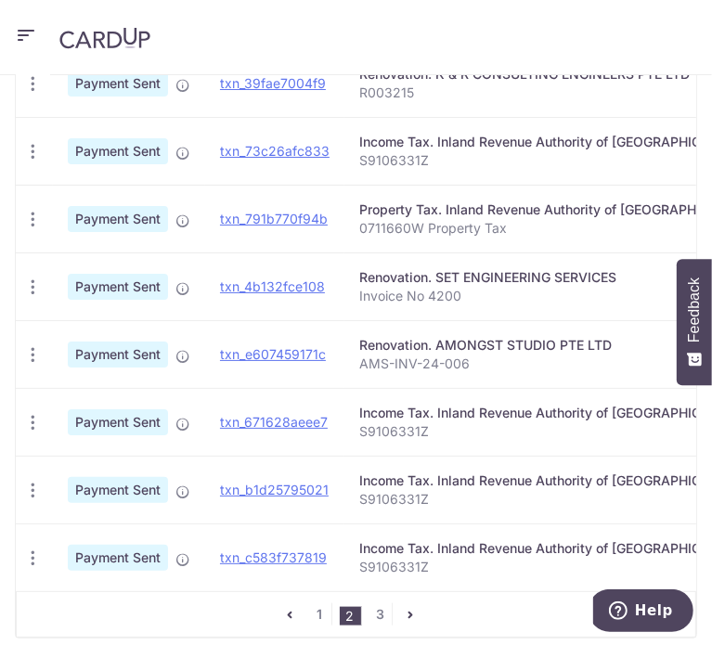
scroll to position [927, 0]
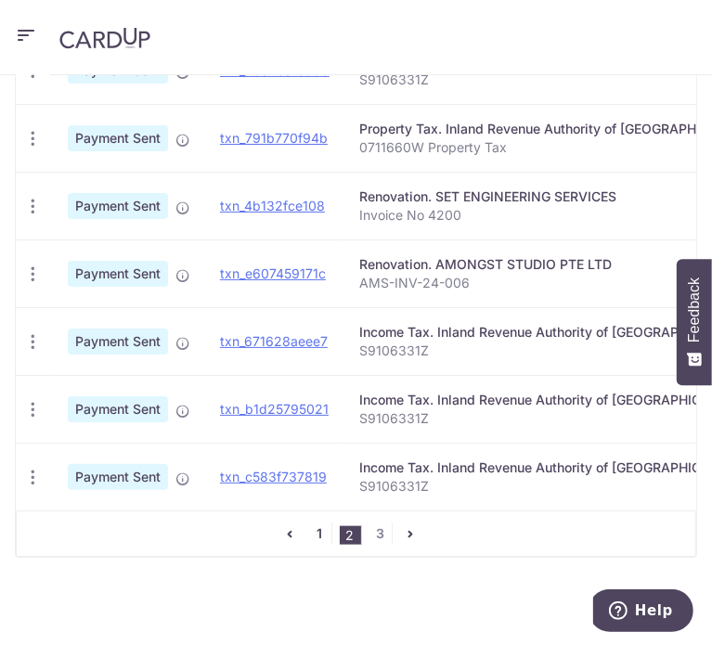
click at [317, 534] on link "1" at bounding box center [320, 533] width 22 height 22
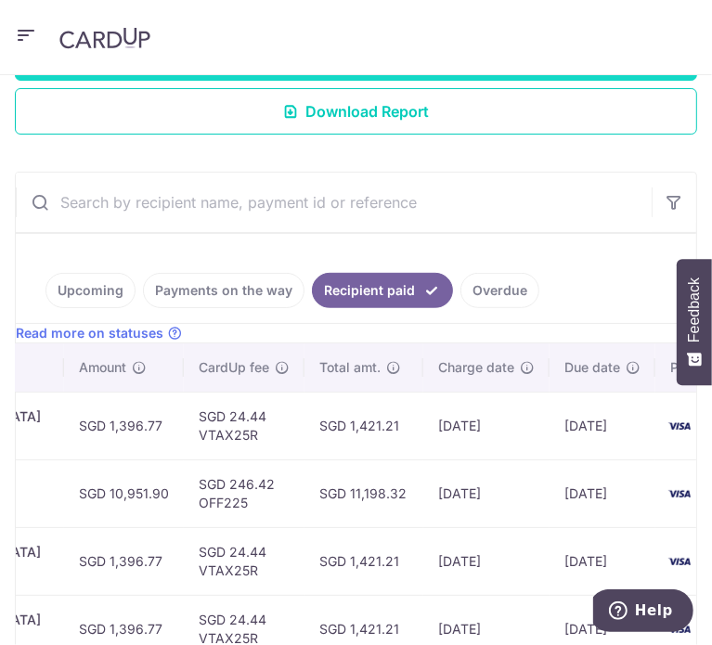
scroll to position [650, 0]
